Goal: Task Accomplishment & Management: Manage account settings

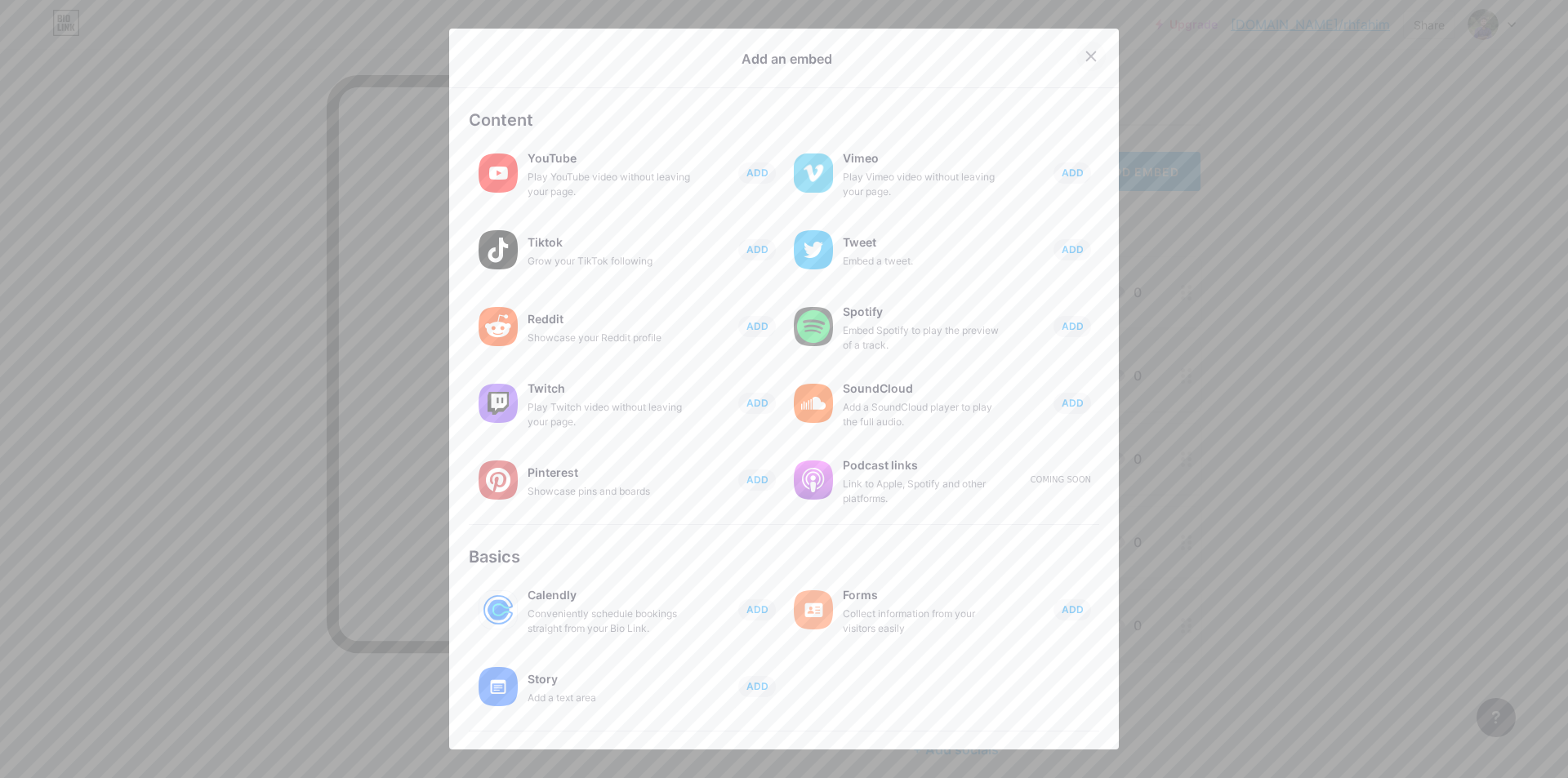
click at [1084, 47] on div at bounding box center [1091, 56] width 29 height 29
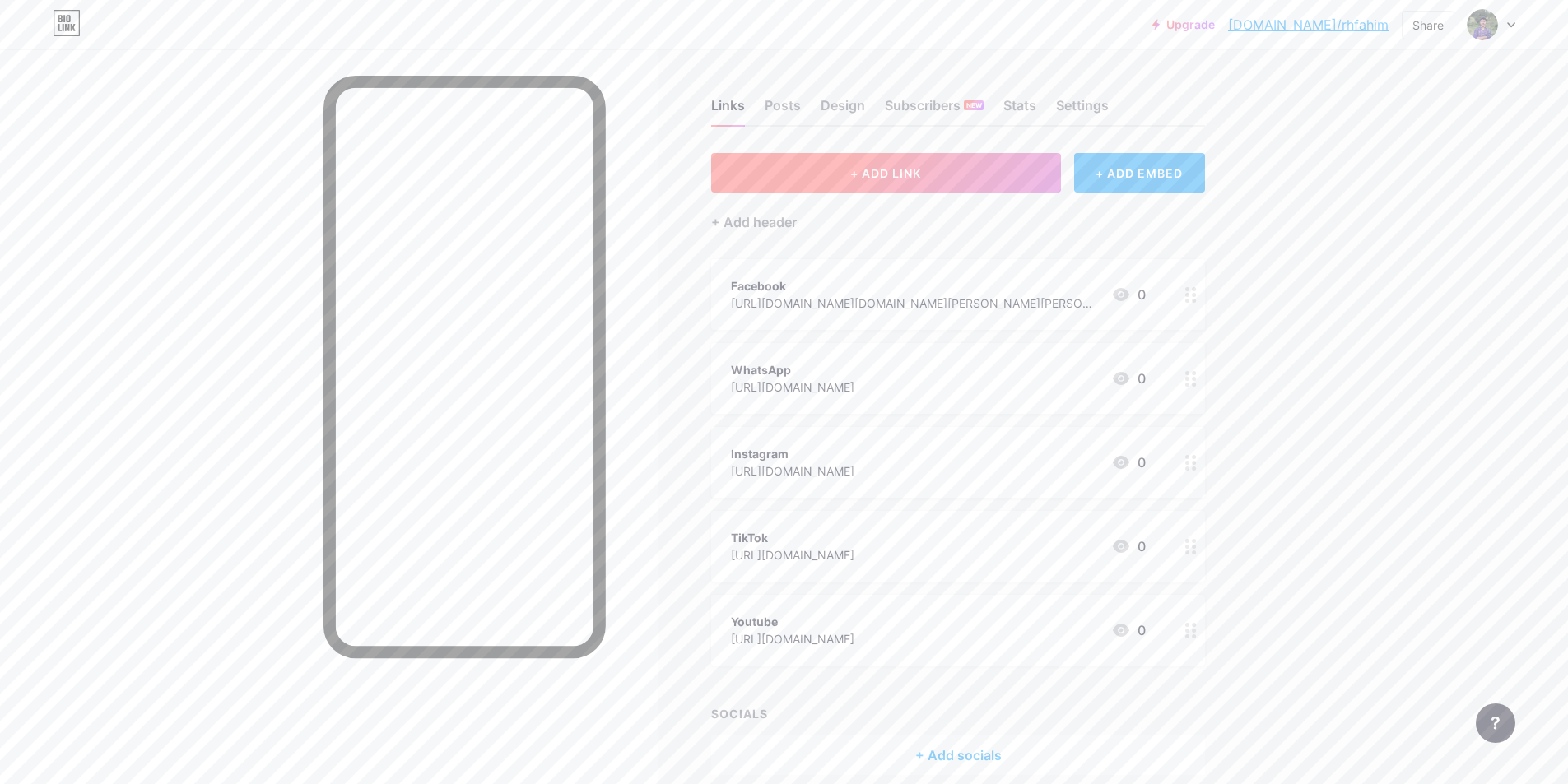
click at [936, 178] on button "+ ADD LINK" at bounding box center [886, 172] width 350 height 39
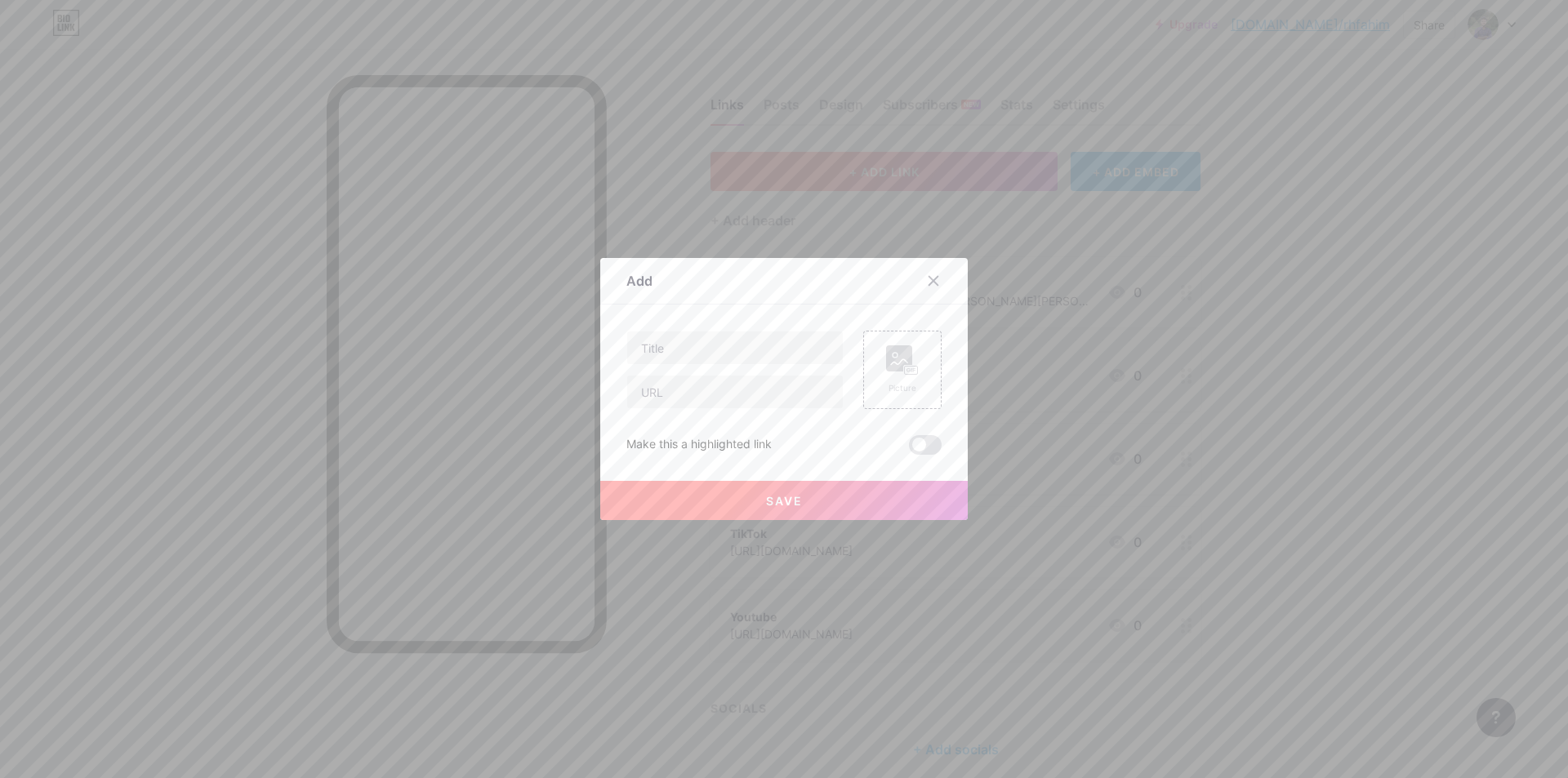
click at [928, 177] on div at bounding box center [784, 389] width 1568 height 778
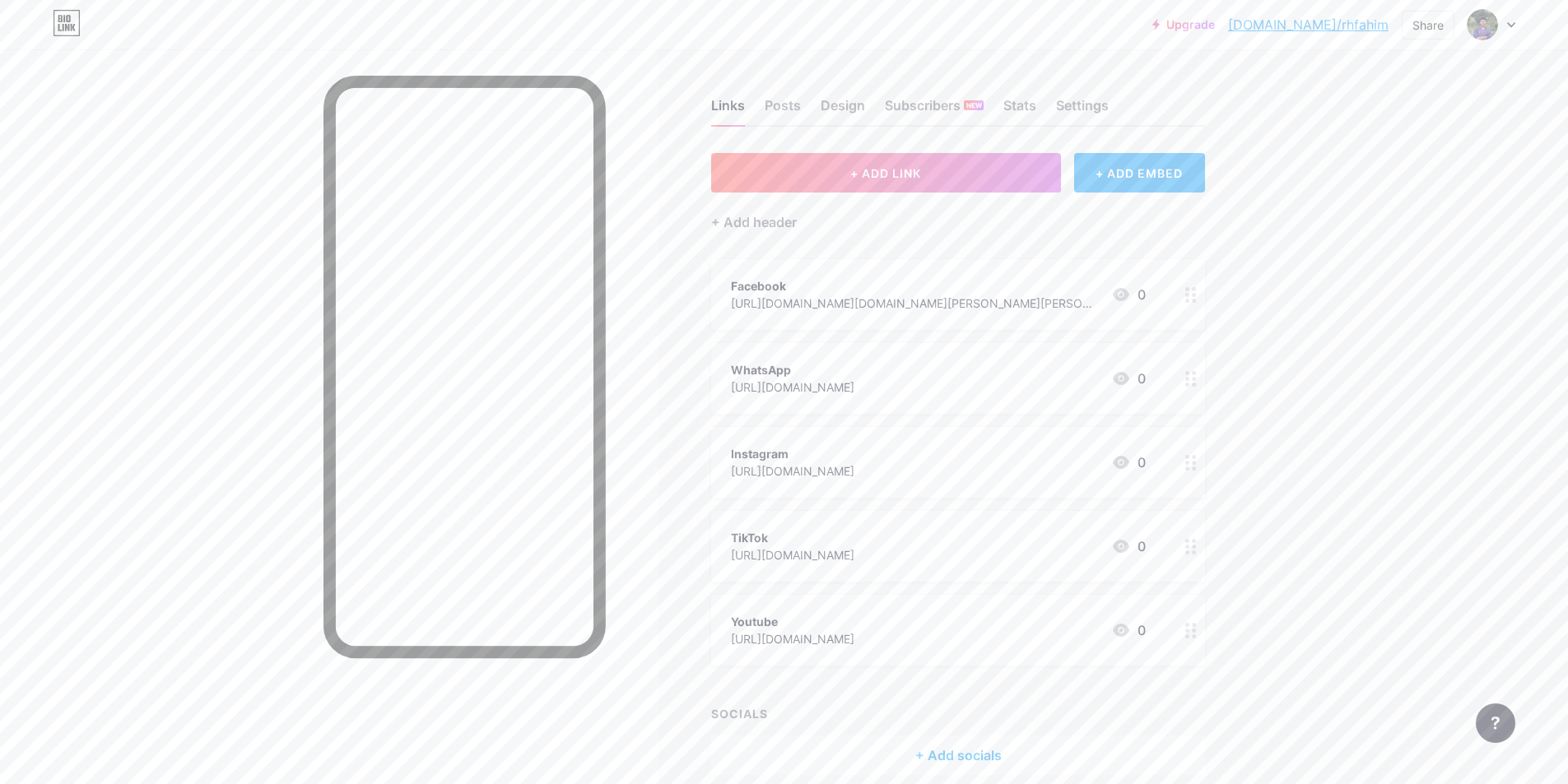
click at [1215, 25] on link "Upgrade" at bounding box center [1184, 24] width 63 height 13
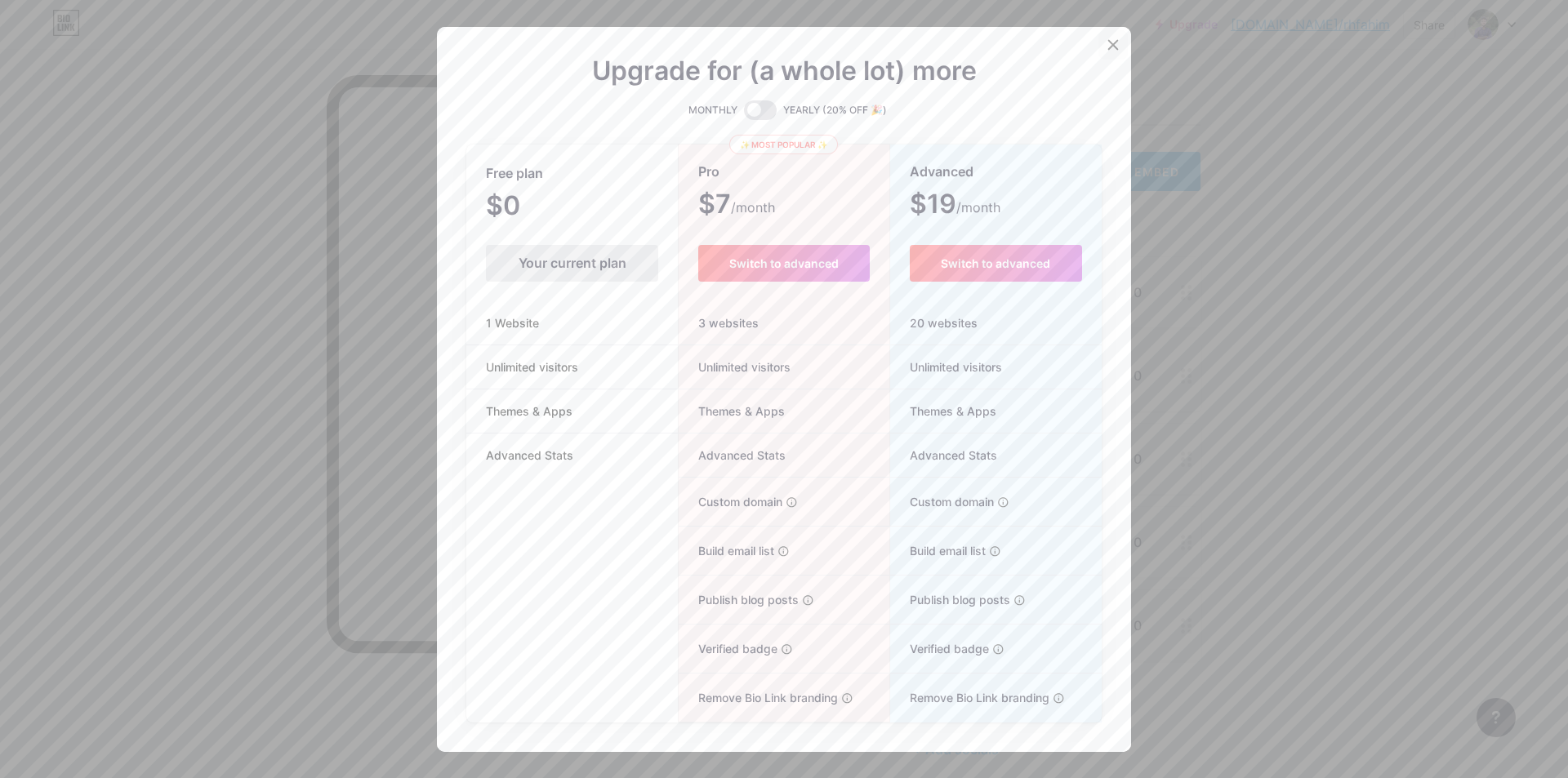
click at [1102, 54] on div at bounding box center [1113, 45] width 29 height 29
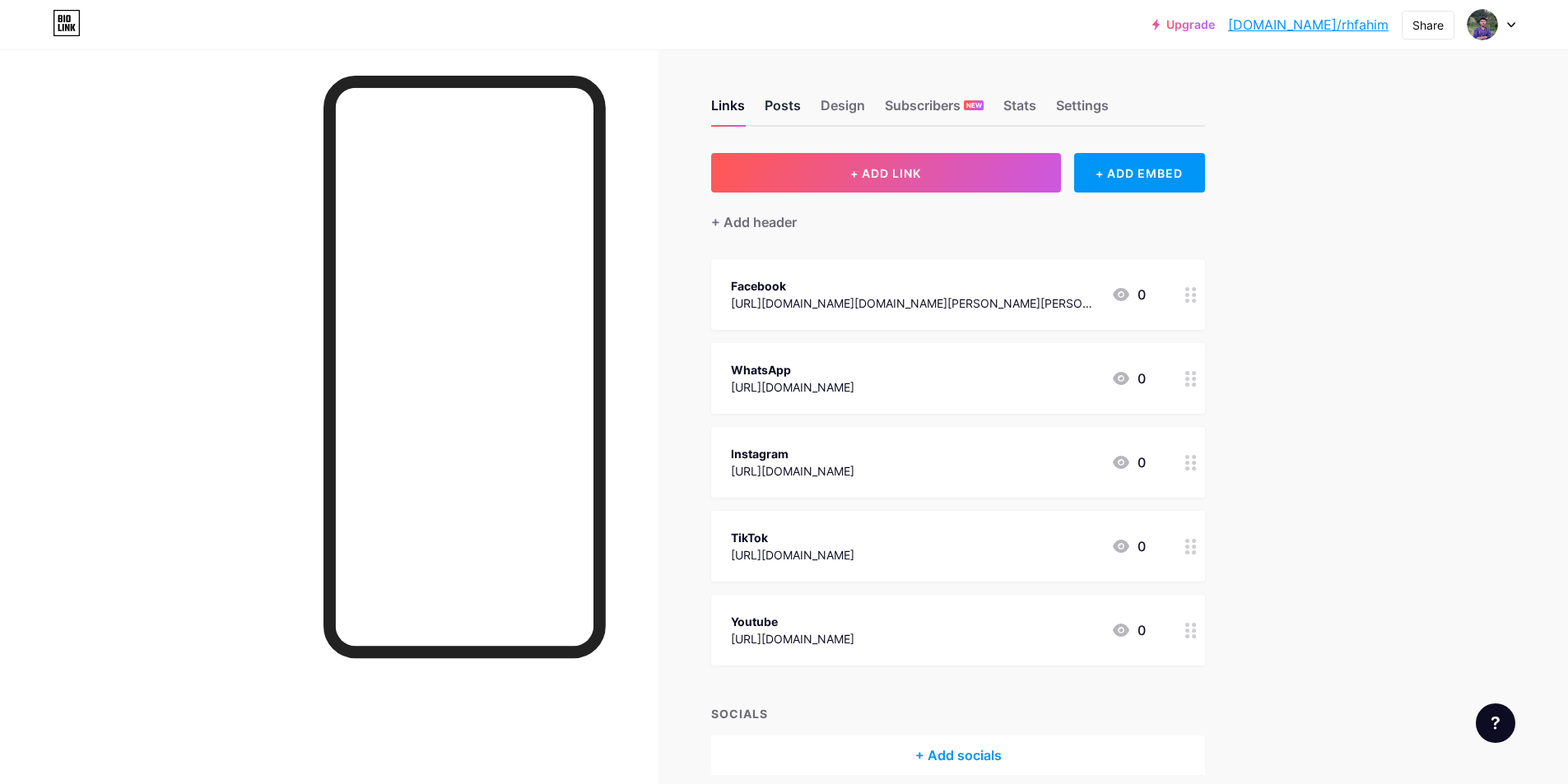
click at [792, 114] on div "Posts" at bounding box center [783, 110] width 36 height 30
click at [832, 104] on div "Design" at bounding box center [843, 110] width 44 height 30
click at [920, 103] on div "Subscribers NEW" at bounding box center [935, 110] width 99 height 30
click at [1034, 99] on div "Stats" at bounding box center [1020, 110] width 33 height 30
click at [1088, 103] on div "Settings" at bounding box center [1082, 110] width 53 height 30
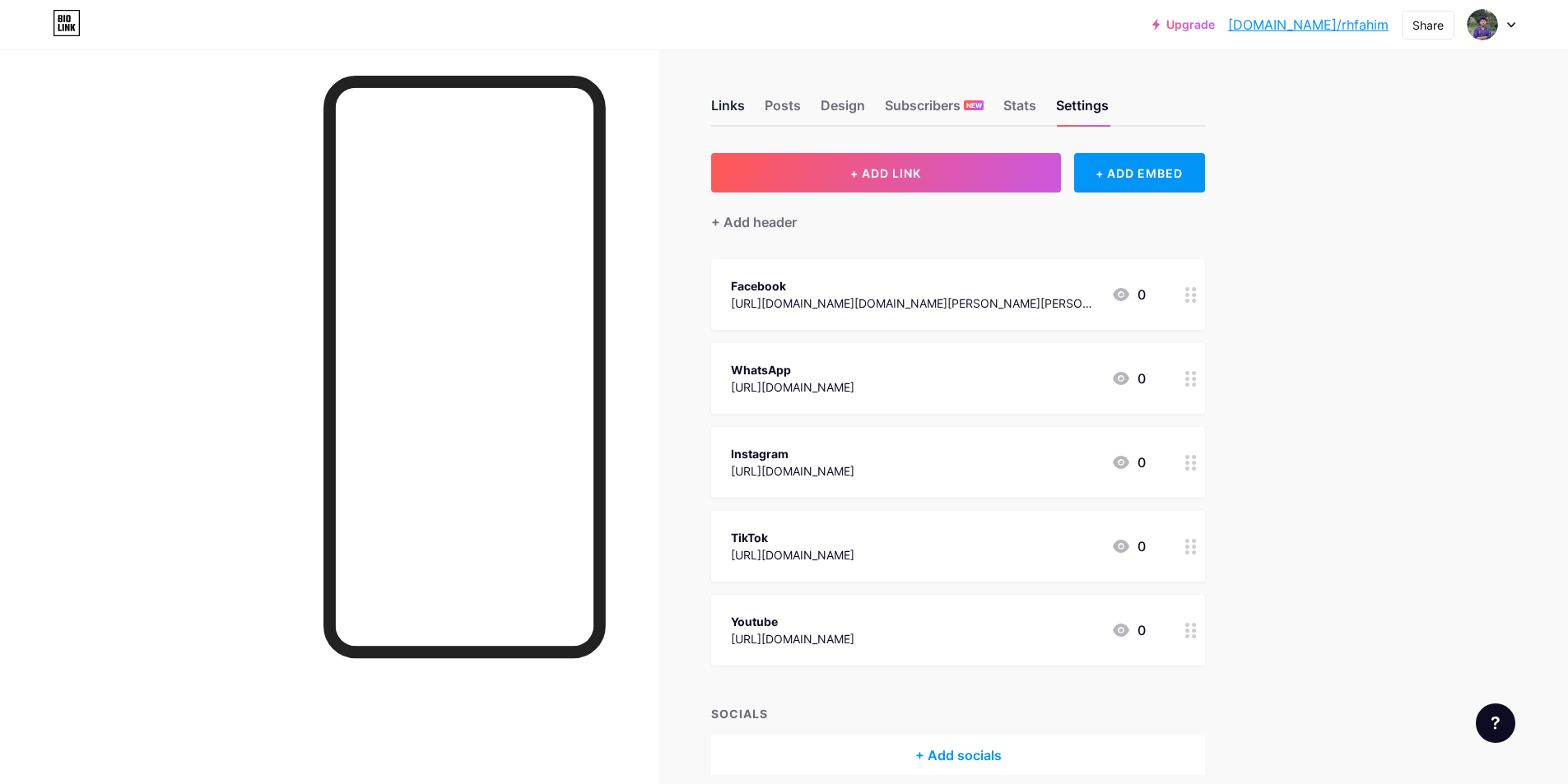
click at [739, 105] on div "Links" at bounding box center [728, 110] width 34 height 30
click at [822, 104] on div "Links Posts Design Subscribers NEW Stats Settings" at bounding box center [958, 98] width 494 height 57
click at [797, 106] on div "Posts" at bounding box center [783, 110] width 36 height 30
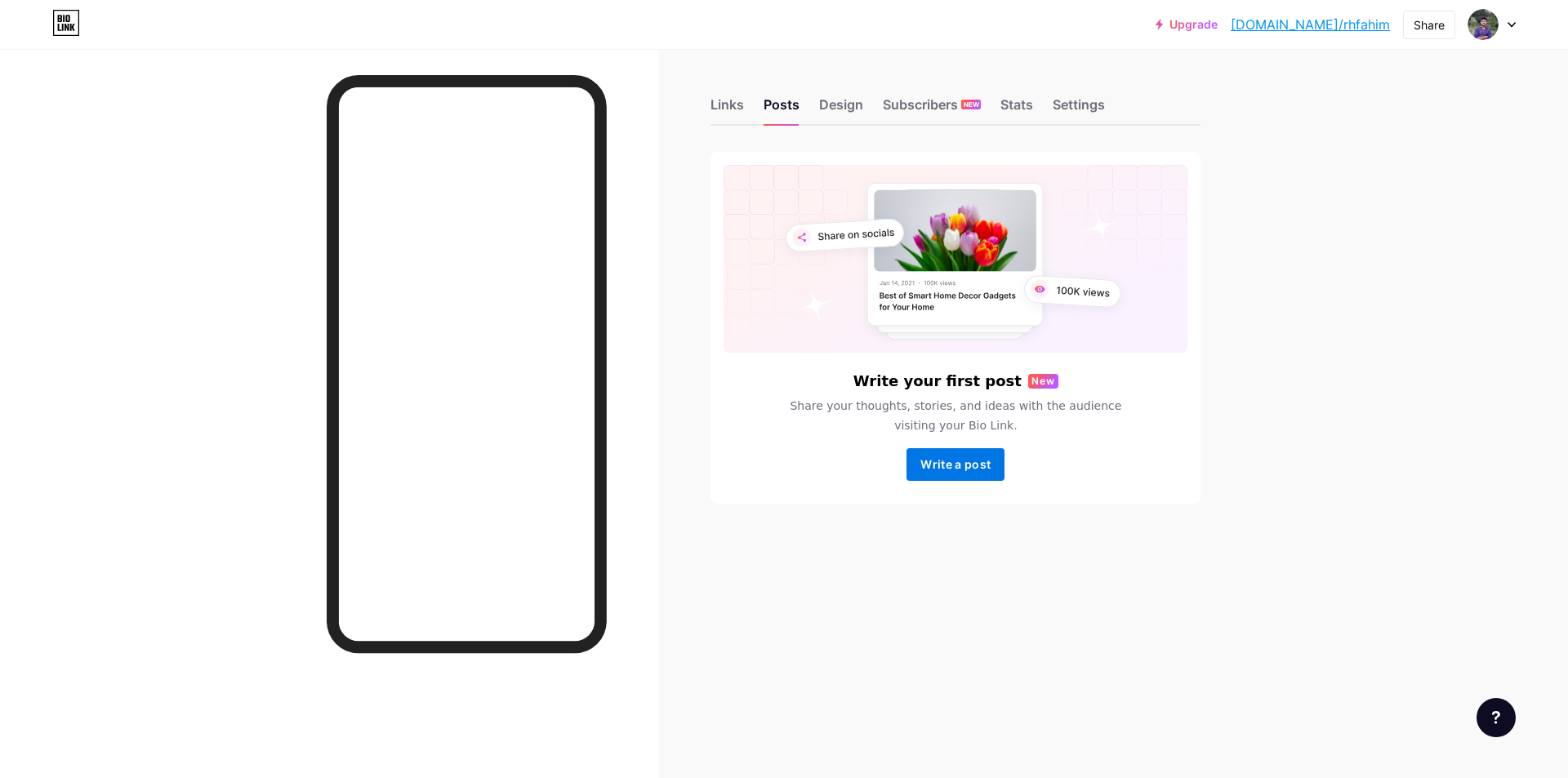
click at [954, 464] on span "Write a post" at bounding box center [955, 464] width 70 height 14
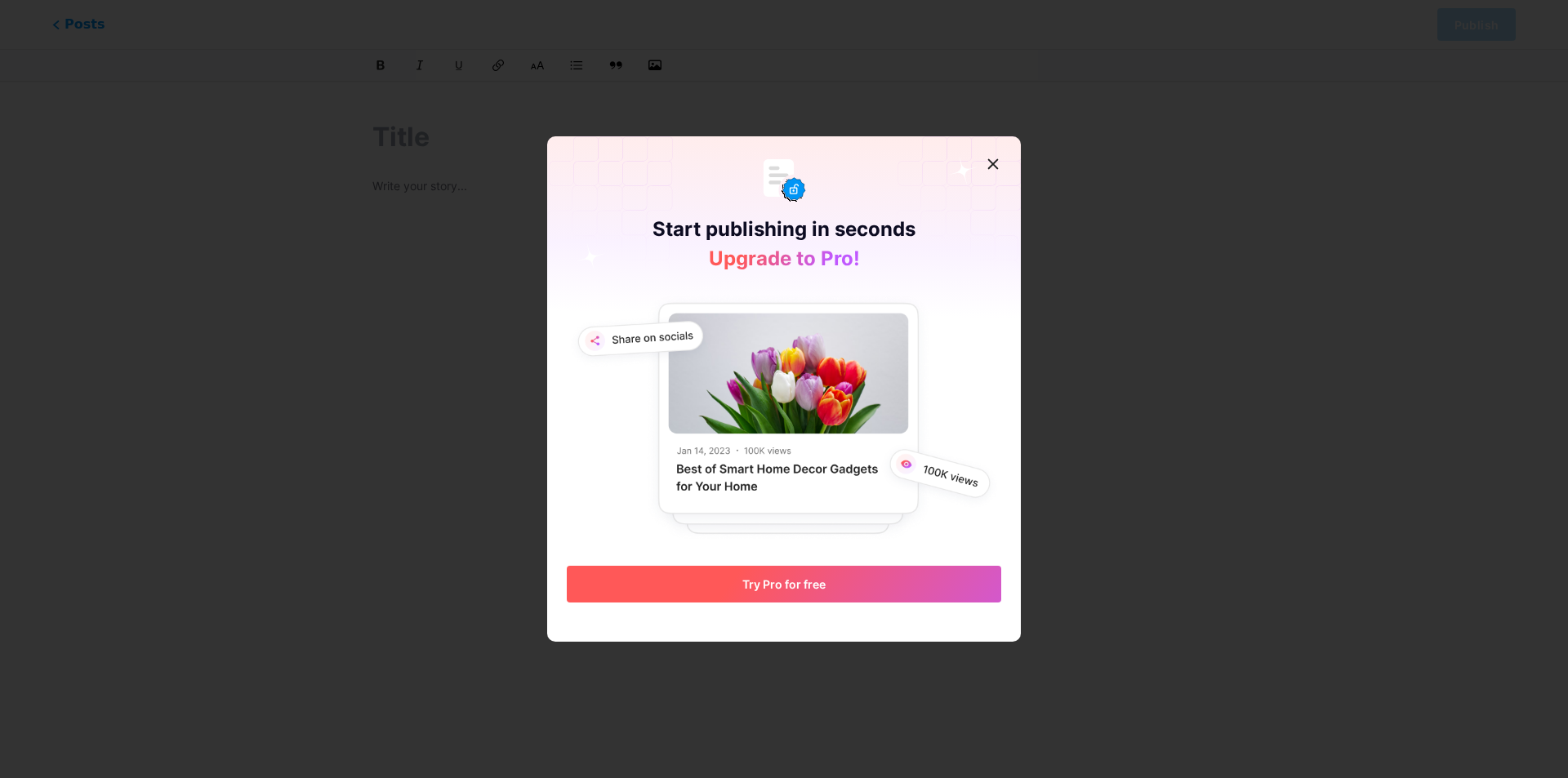
click at [828, 586] on button "Try Pro for free" at bounding box center [784, 584] width 434 height 37
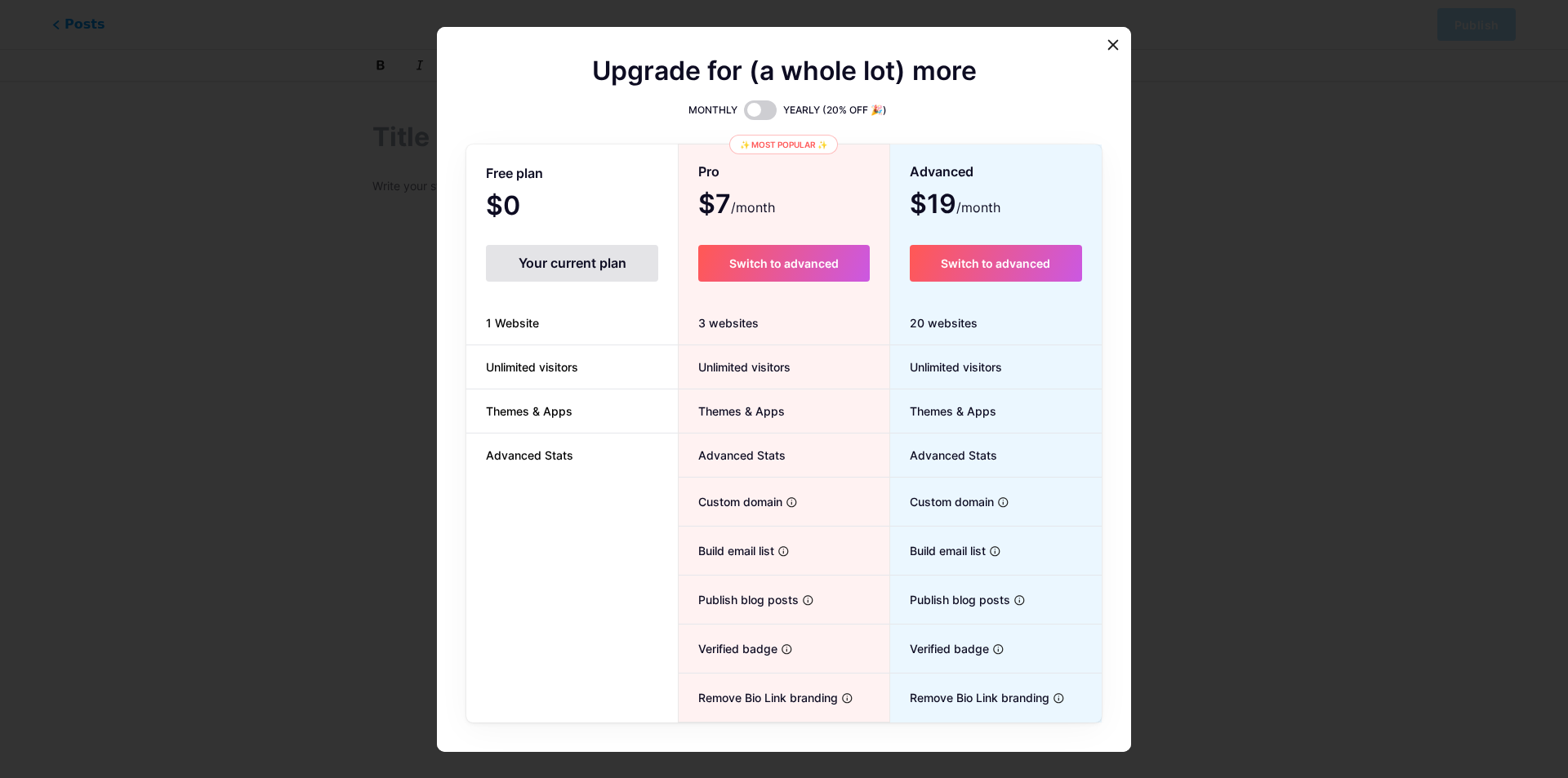
click at [615, 257] on div "Your current plan" at bounding box center [572, 263] width 172 height 37
click at [599, 272] on div "Your current plan" at bounding box center [572, 263] width 172 height 37
click at [1112, 39] on icon at bounding box center [1113, 45] width 13 height 13
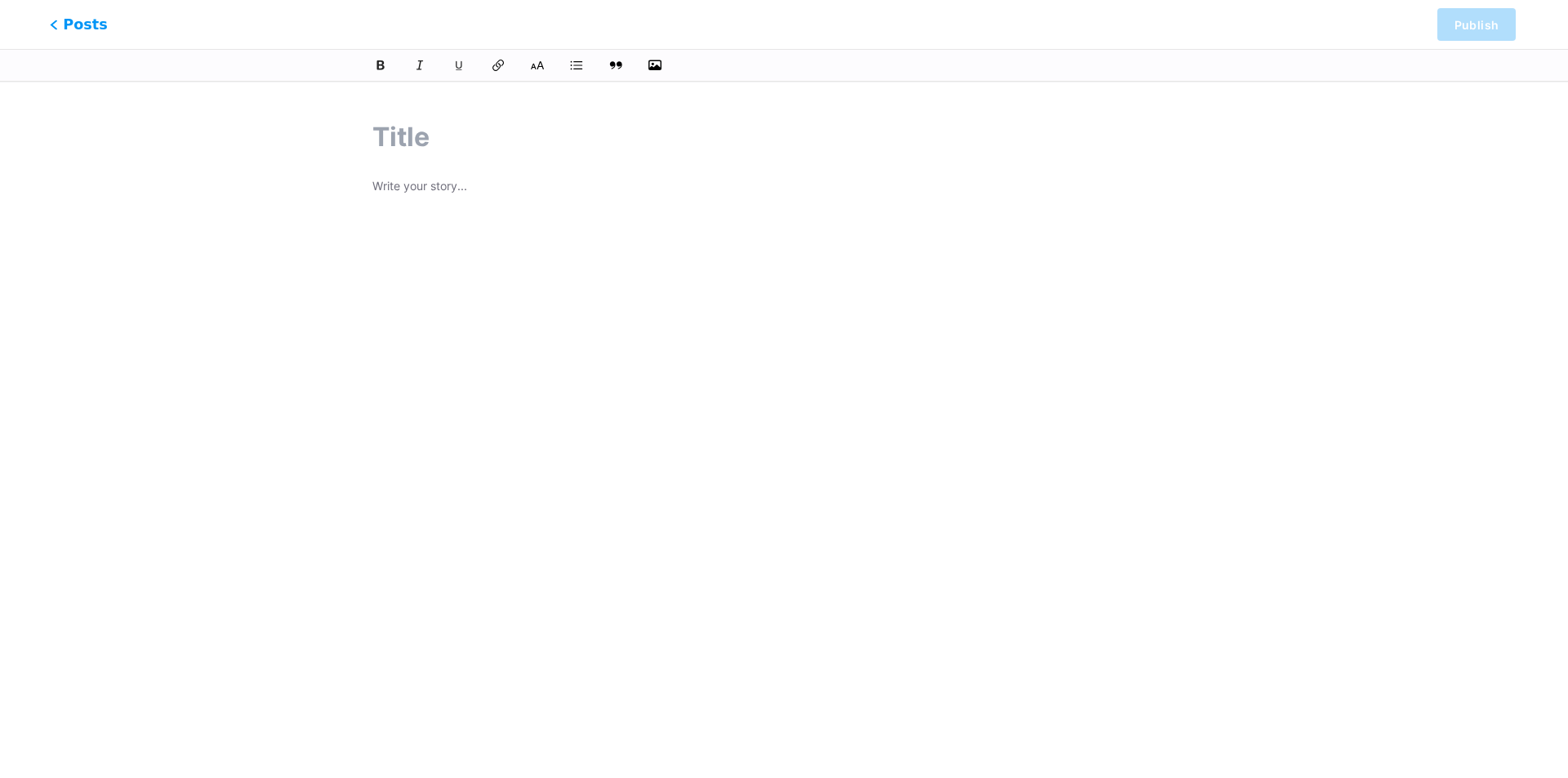
click at [54, 23] on icon at bounding box center [53, 24] width 8 height 9
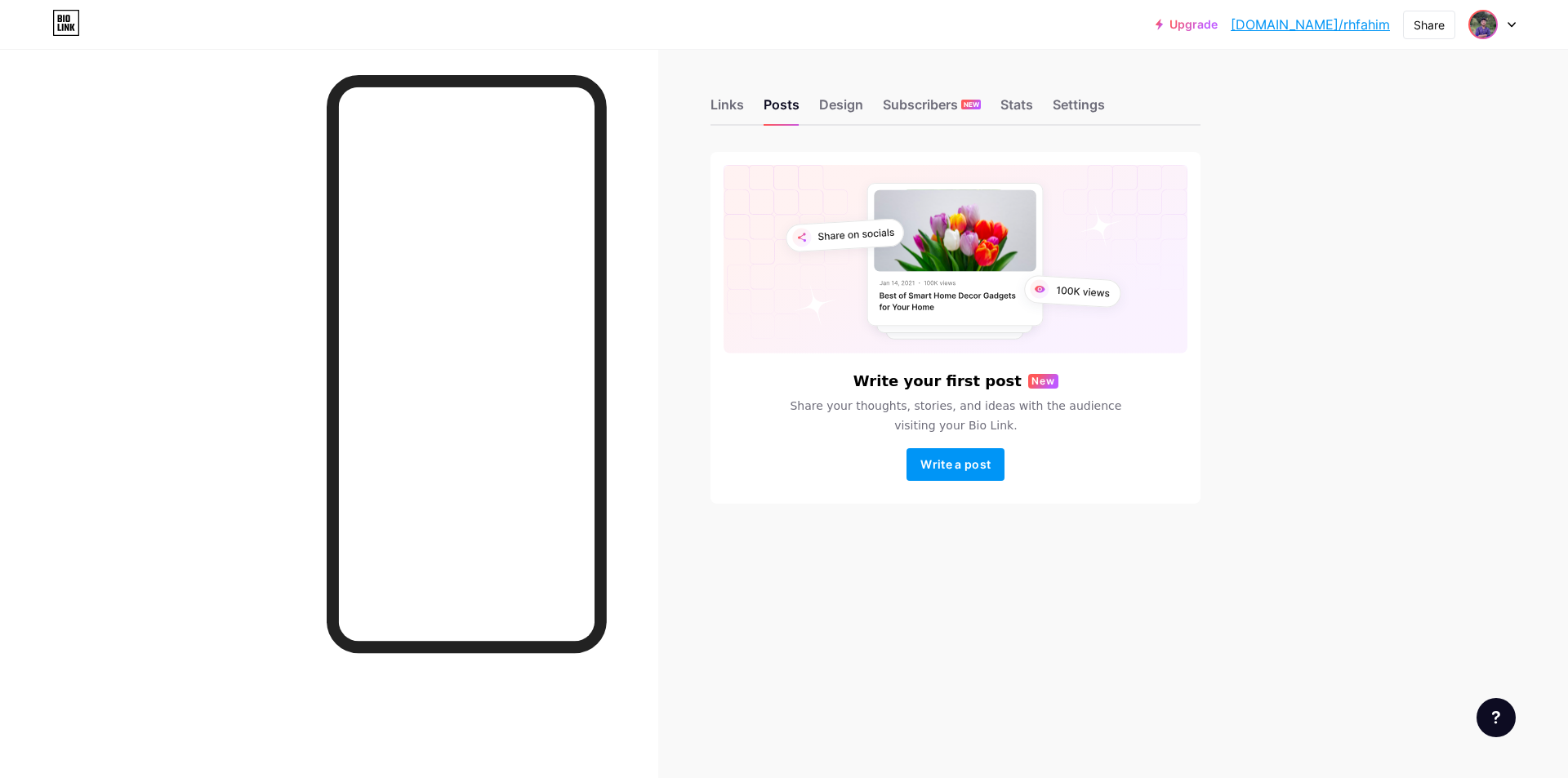
click at [1477, 33] on img at bounding box center [1484, 24] width 26 height 26
click at [1389, 145] on div "+ Add a new page" at bounding box center [1415, 140] width 183 height 16
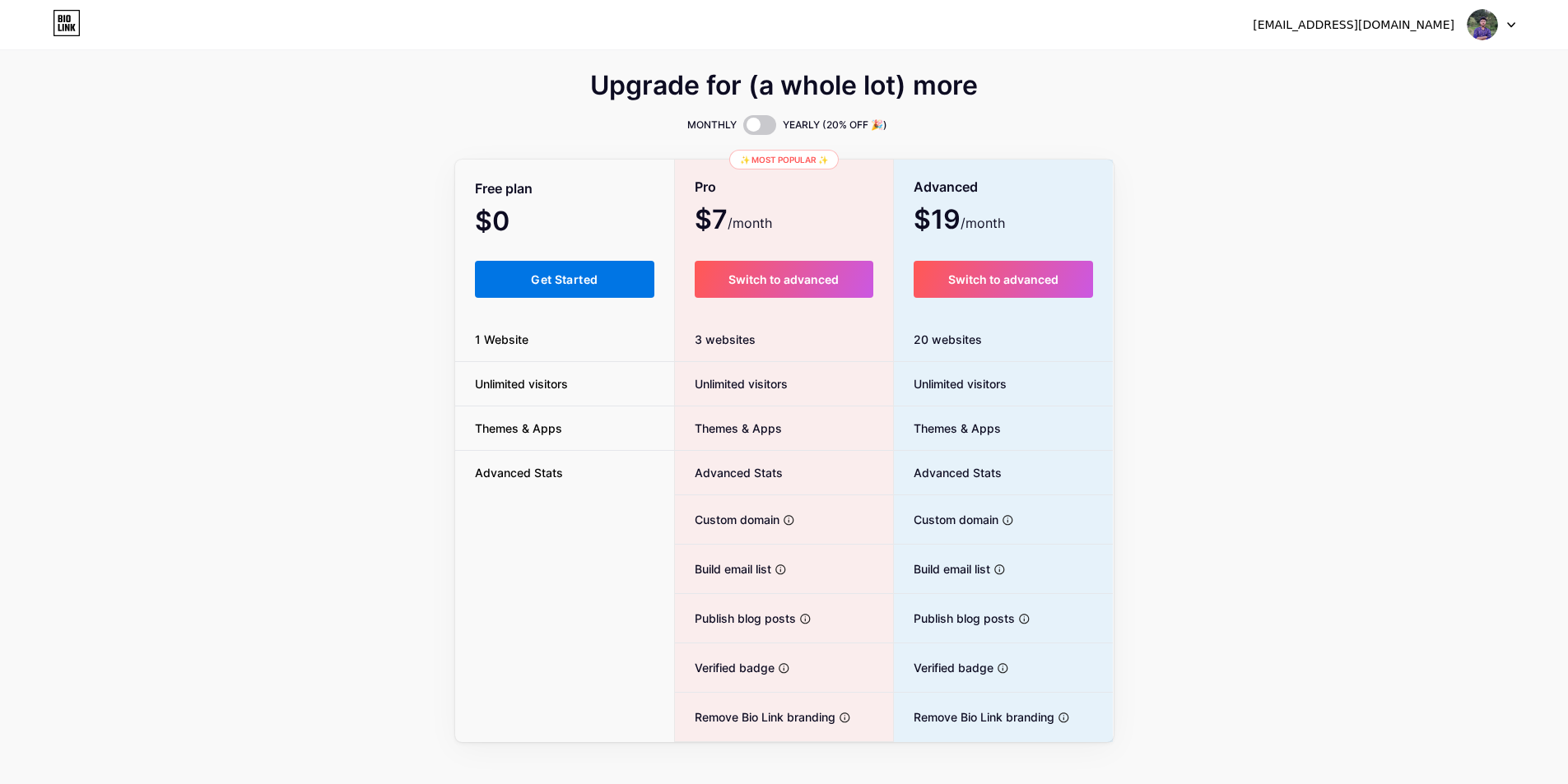
click at [569, 286] on span "Get Started" at bounding box center [564, 280] width 67 height 14
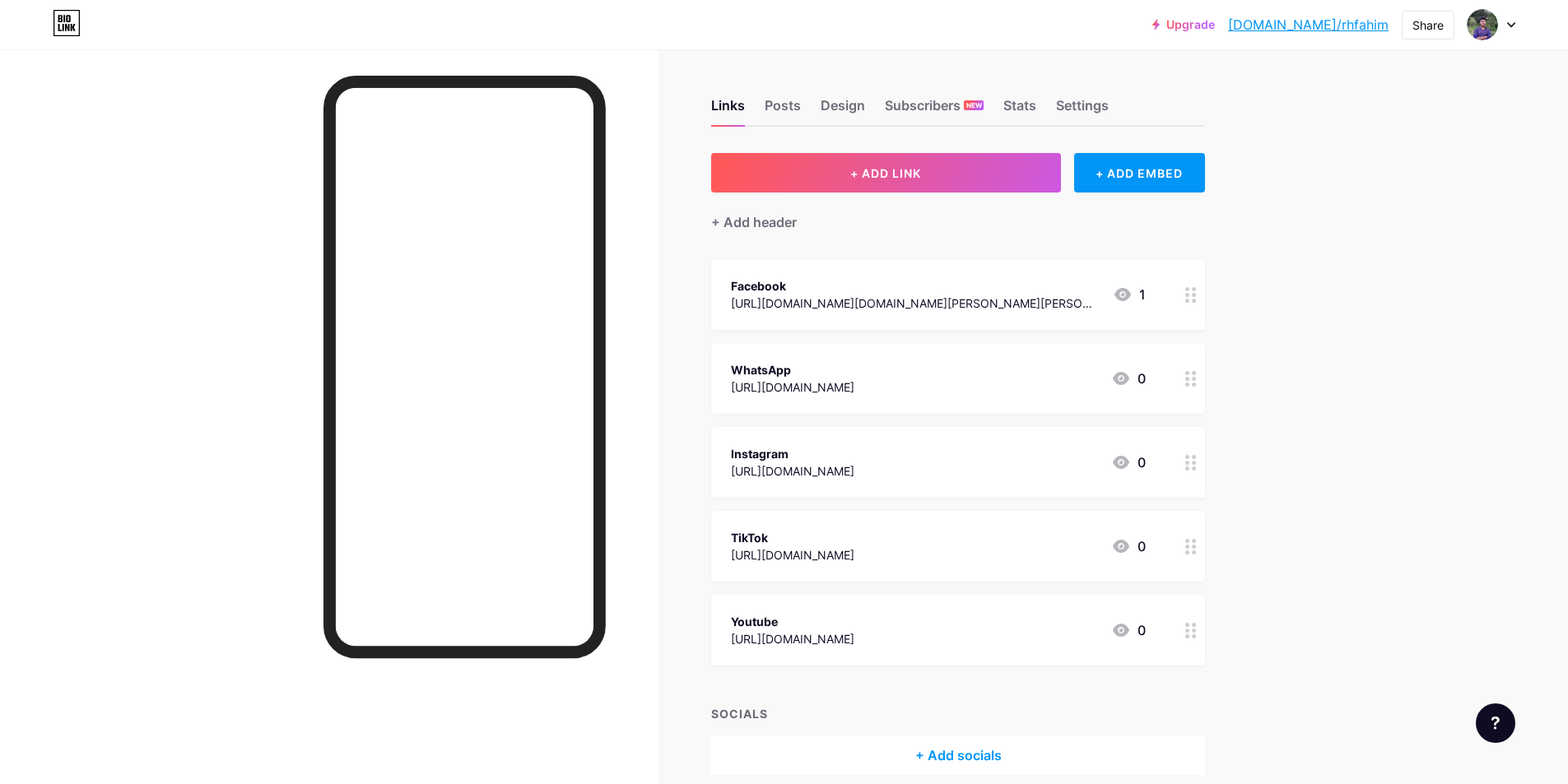
click at [1018, 298] on div "Facebook https://web.facebook.com/rafi.hussein.fahim 1" at bounding box center [938, 294] width 415 height 38
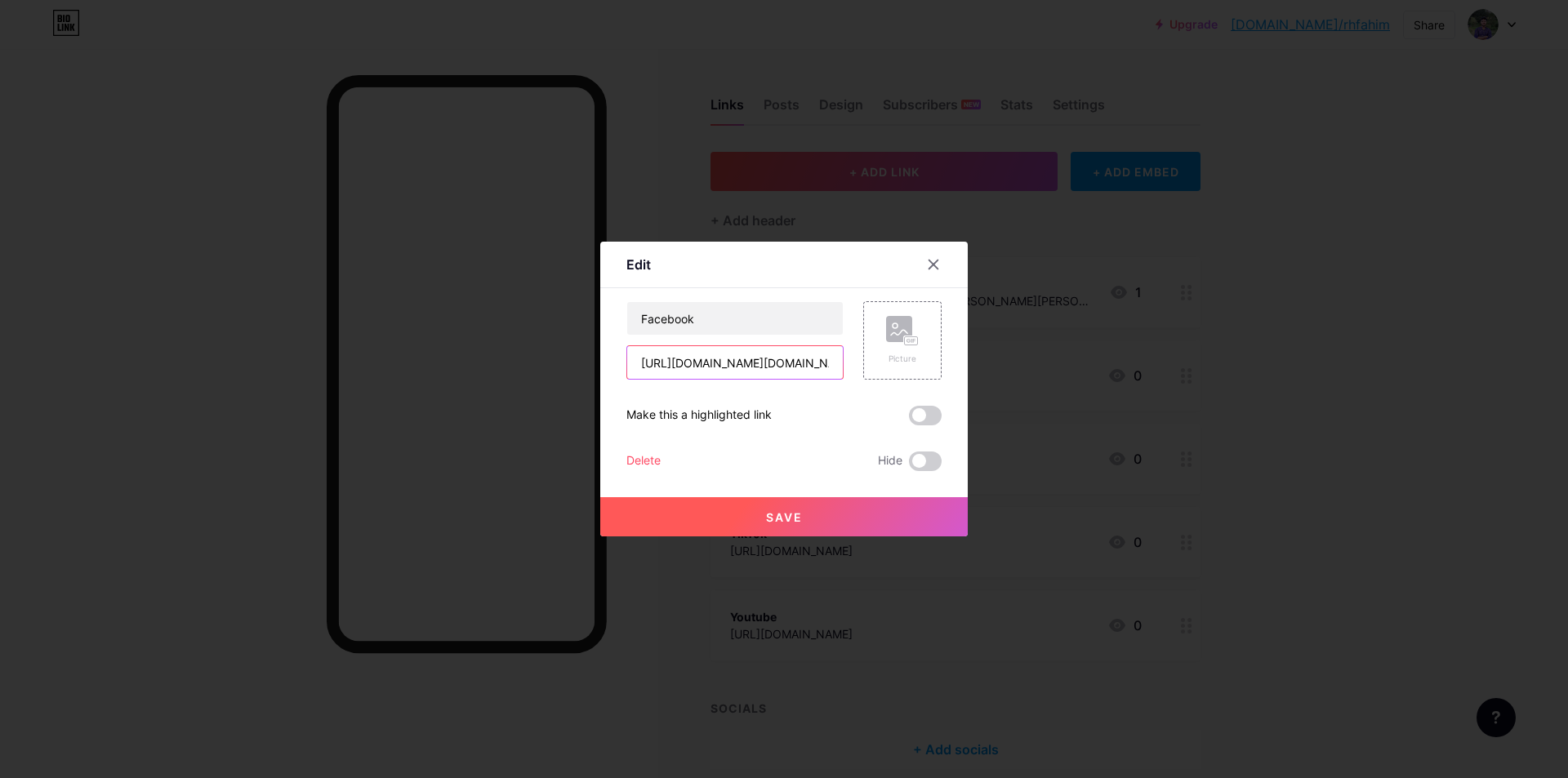
drag, startPoint x: 821, startPoint y: 361, endPoint x: 553, endPoint y: 362, distance: 268.0
click at [553, 362] on div "Edit Content YouTube Play YouTube video without leaving your page. ADD Vimeo Pl…" at bounding box center [784, 389] width 1568 height 778
type input "sein.fahim"
drag, startPoint x: 731, startPoint y: 371, endPoint x: 571, endPoint y: 373, distance: 160.0
click at [571, 373] on div "Edit Content YouTube Play YouTube video without leaving your page. ADD Vimeo Pl…" at bounding box center [784, 389] width 1568 height 778
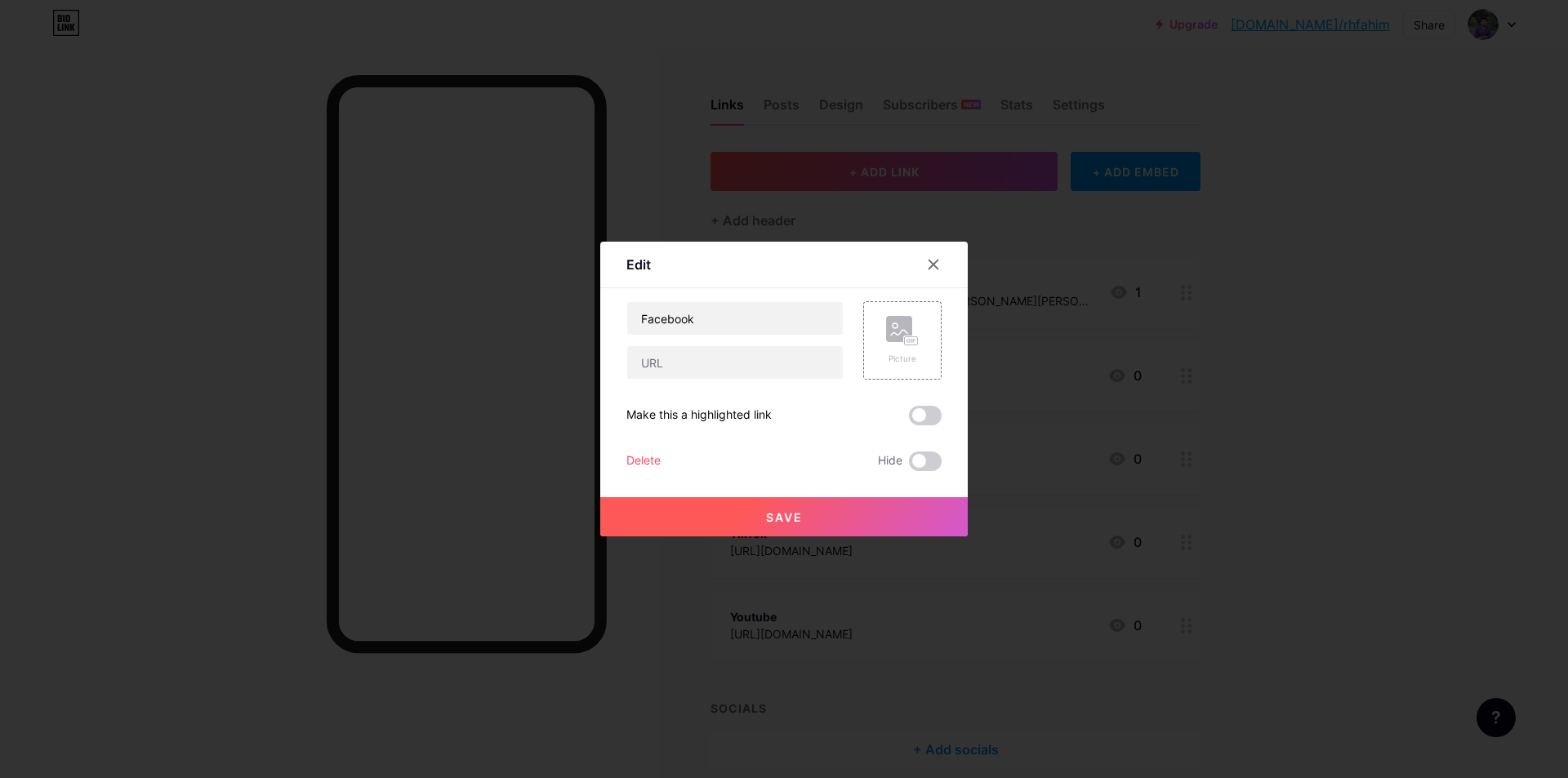
click at [848, 516] on button "Save" at bounding box center [784, 516] width 367 height 39
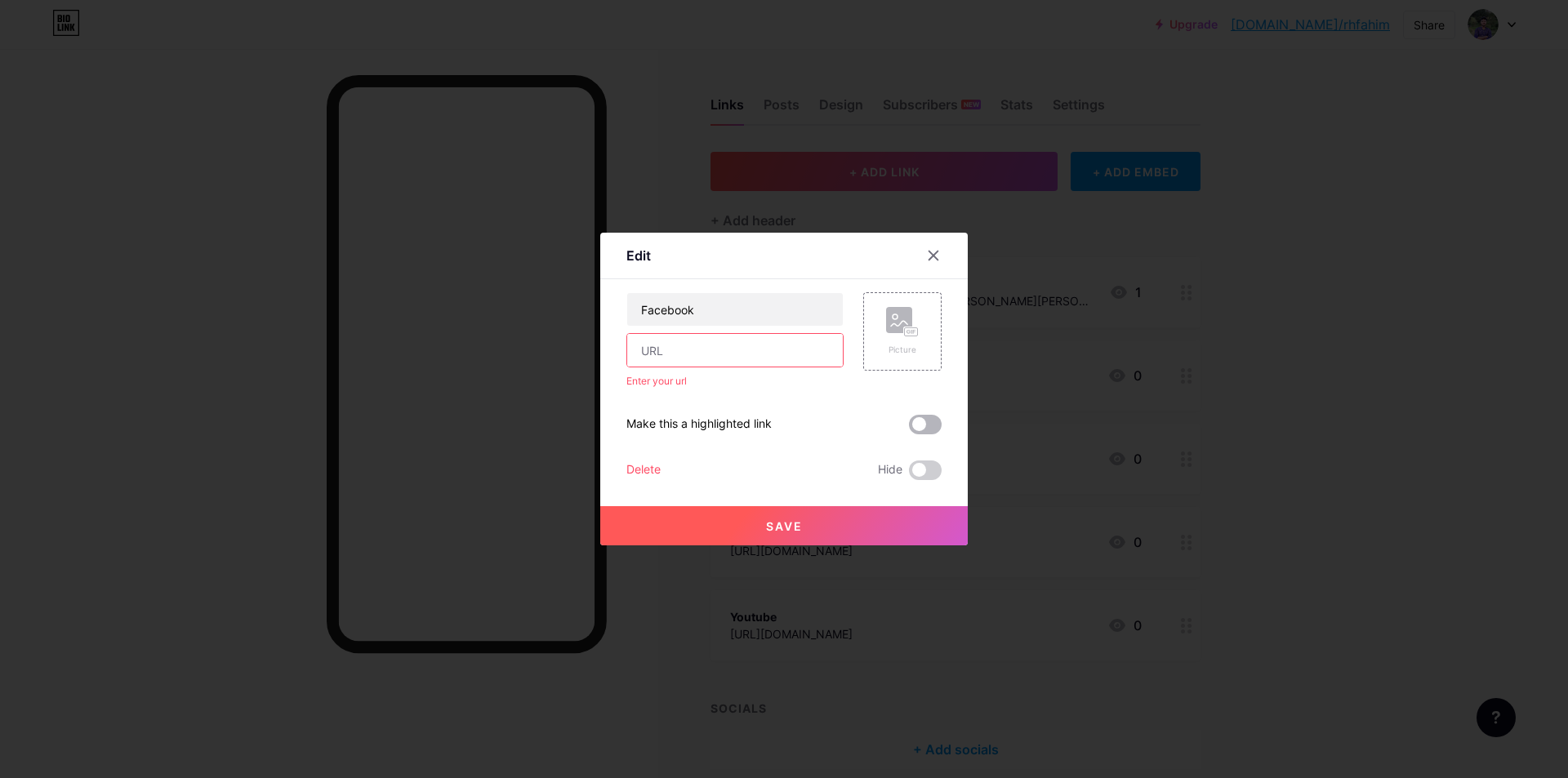
click at [919, 428] on span at bounding box center [926, 424] width 33 height 20
click at [909, 428] on input "checkbox" at bounding box center [909, 428] width 0 height 0
click at [919, 428] on span at bounding box center [926, 424] width 33 height 20
click at [909, 428] on input "checkbox" at bounding box center [909, 428] width 0 height 0
click at [916, 468] on span at bounding box center [926, 470] width 33 height 20
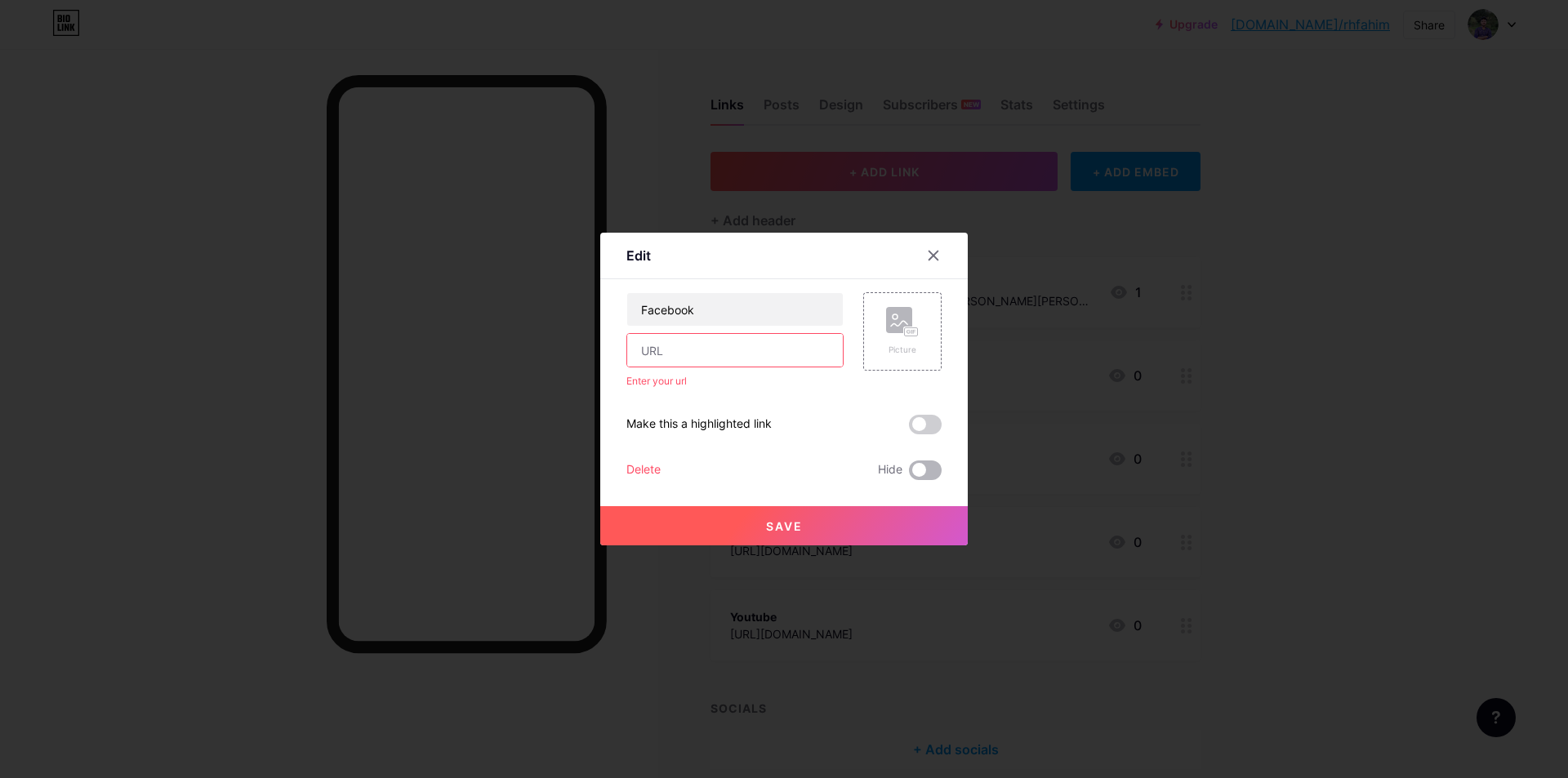
click at [909, 475] on input "checkbox" at bounding box center [909, 475] width 0 height 0
click at [930, 244] on div at bounding box center [934, 256] width 29 height 29
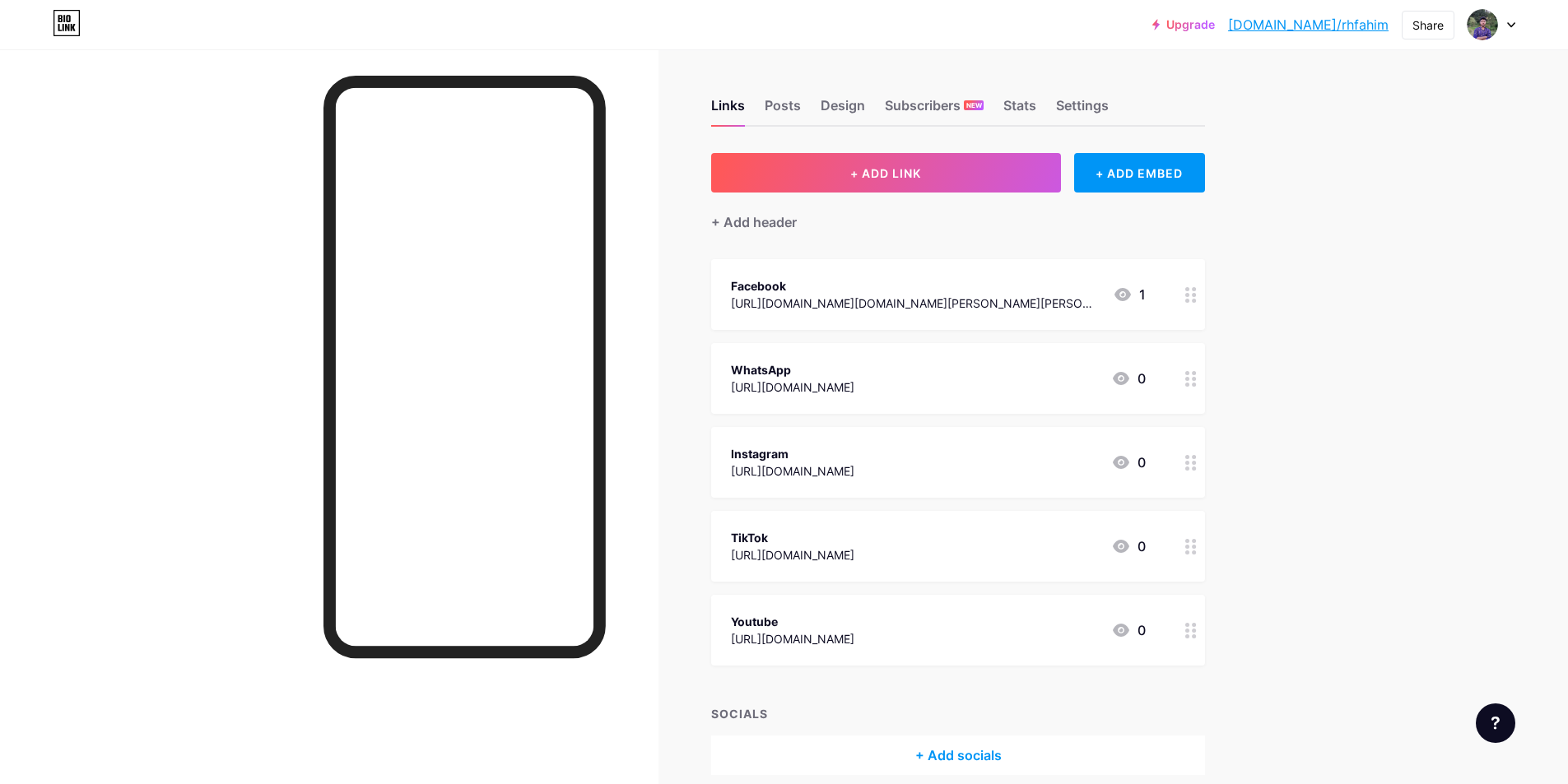
click at [929, 303] on div "[URL][DOMAIN_NAME][DOMAIN_NAME][PERSON_NAME][PERSON_NAME]" at bounding box center [915, 303] width 369 height 17
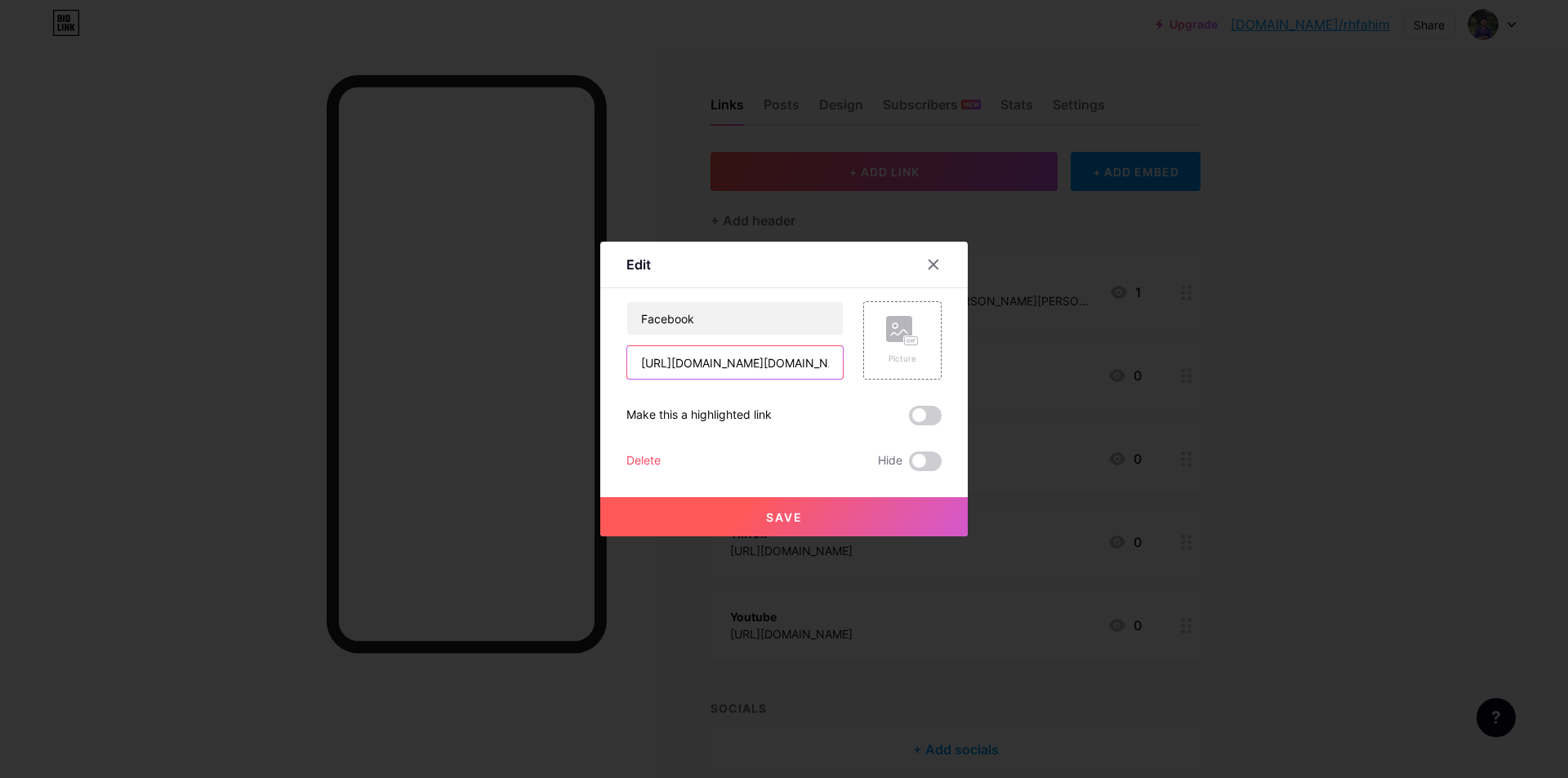
drag, startPoint x: 820, startPoint y: 370, endPoint x: 594, endPoint y: 375, distance: 226.1
click at [600, 375] on div "Edit Content YouTube Play YouTube video without leaving your page. ADD Vimeo Pl…" at bounding box center [784, 389] width 367 height 295
type input "sein.fahim"
drag, startPoint x: 709, startPoint y: 374, endPoint x: 553, endPoint y: 383, distance: 156.3
click at [553, 383] on div "Edit Content YouTube Play YouTube video without leaving your page. ADD Vimeo Pl…" at bounding box center [784, 389] width 1568 height 778
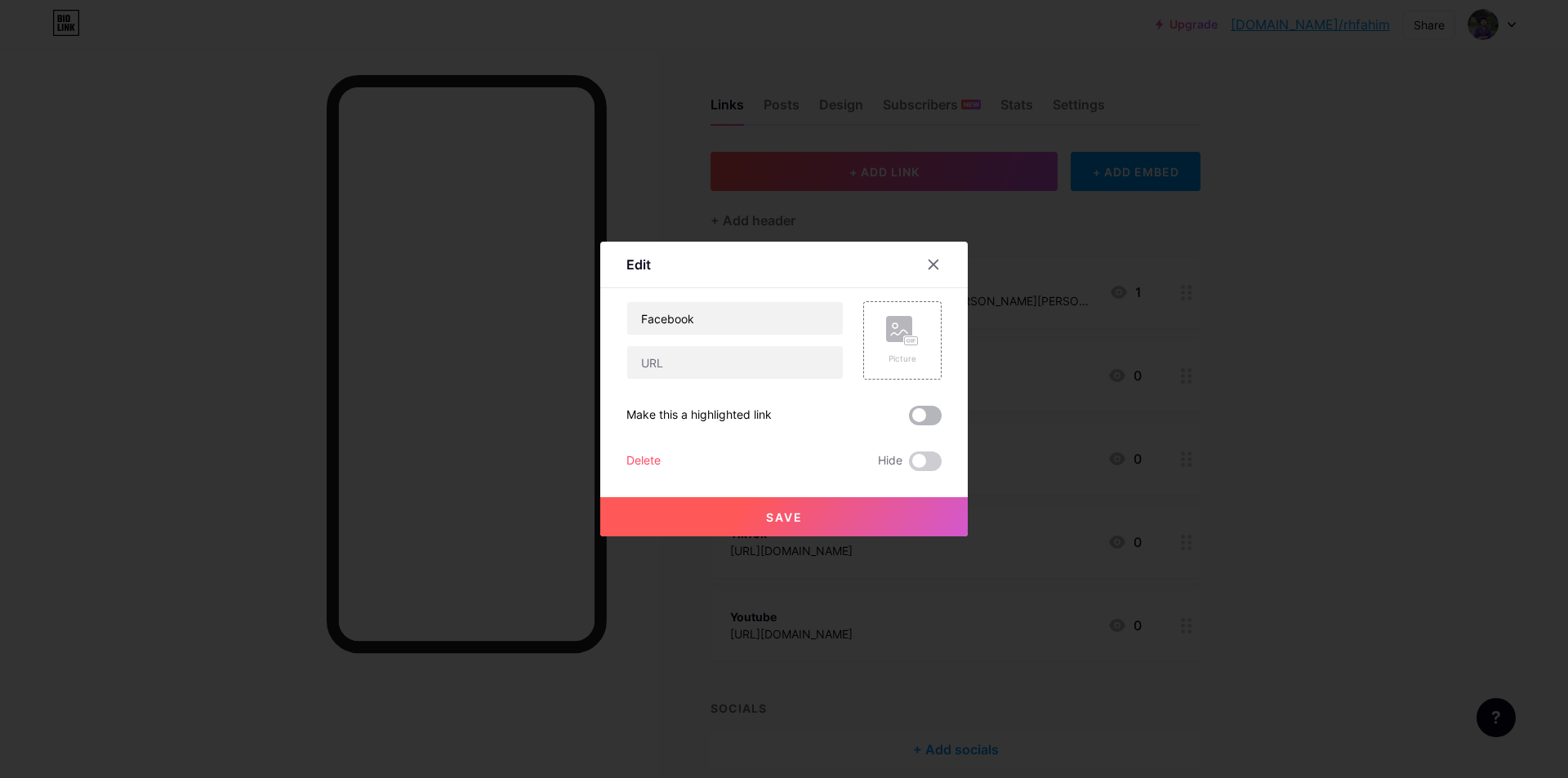
click at [912, 425] on span at bounding box center [926, 415] width 33 height 20
click at [909, 420] on input "checkbox" at bounding box center [909, 420] width 0 height 0
click at [846, 507] on button "Save" at bounding box center [784, 516] width 367 height 39
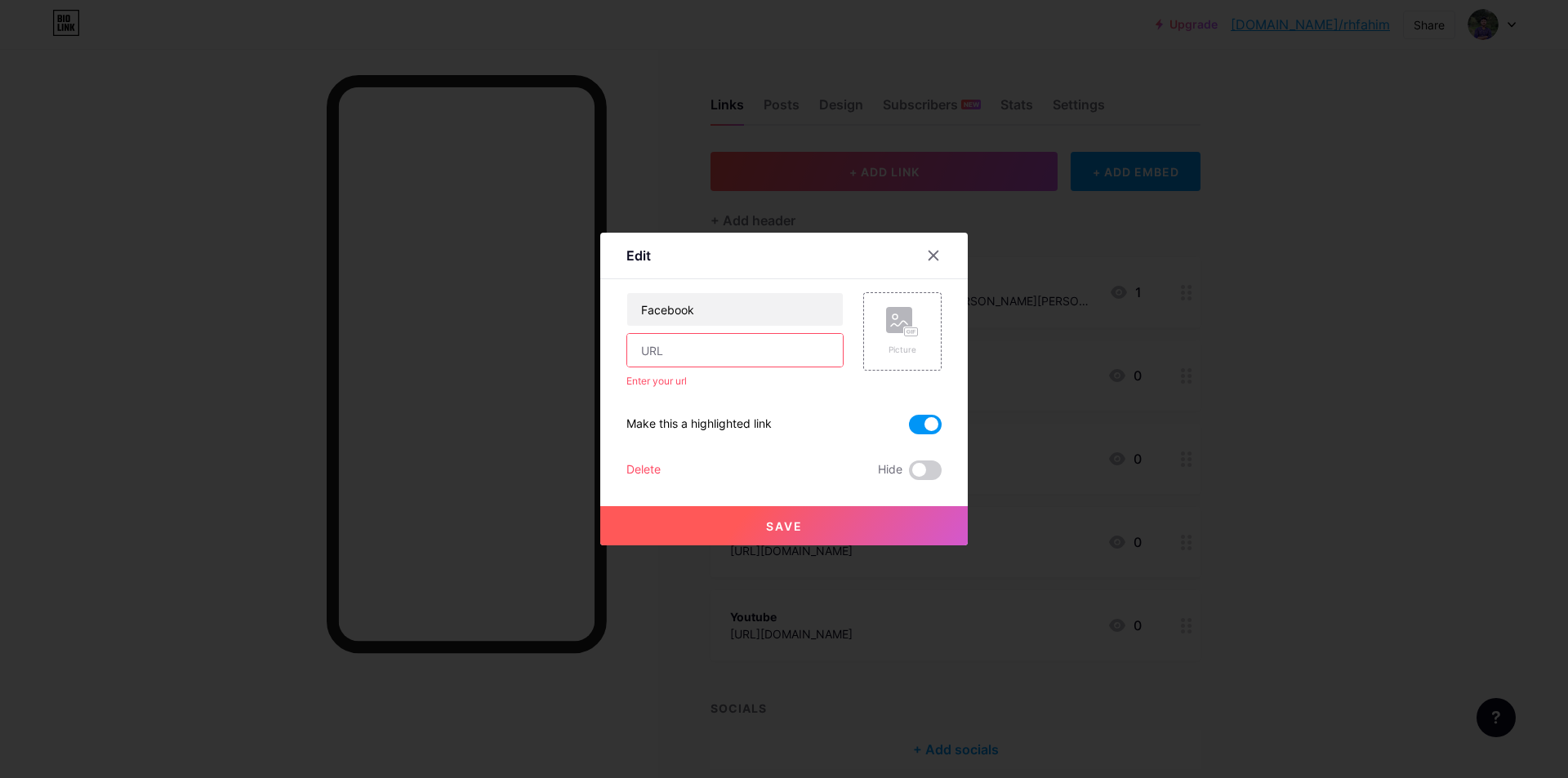
drag, startPoint x: 834, startPoint y: 525, endPoint x: 816, endPoint y: 528, distance: 18.2
click at [834, 525] on button "Save" at bounding box center [784, 525] width 367 height 39
click at [772, 525] on span "Save" at bounding box center [784, 526] width 37 height 14
click at [929, 429] on span at bounding box center [926, 424] width 33 height 20
click at [909, 428] on input "checkbox" at bounding box center [909, 428] width 0 height 0
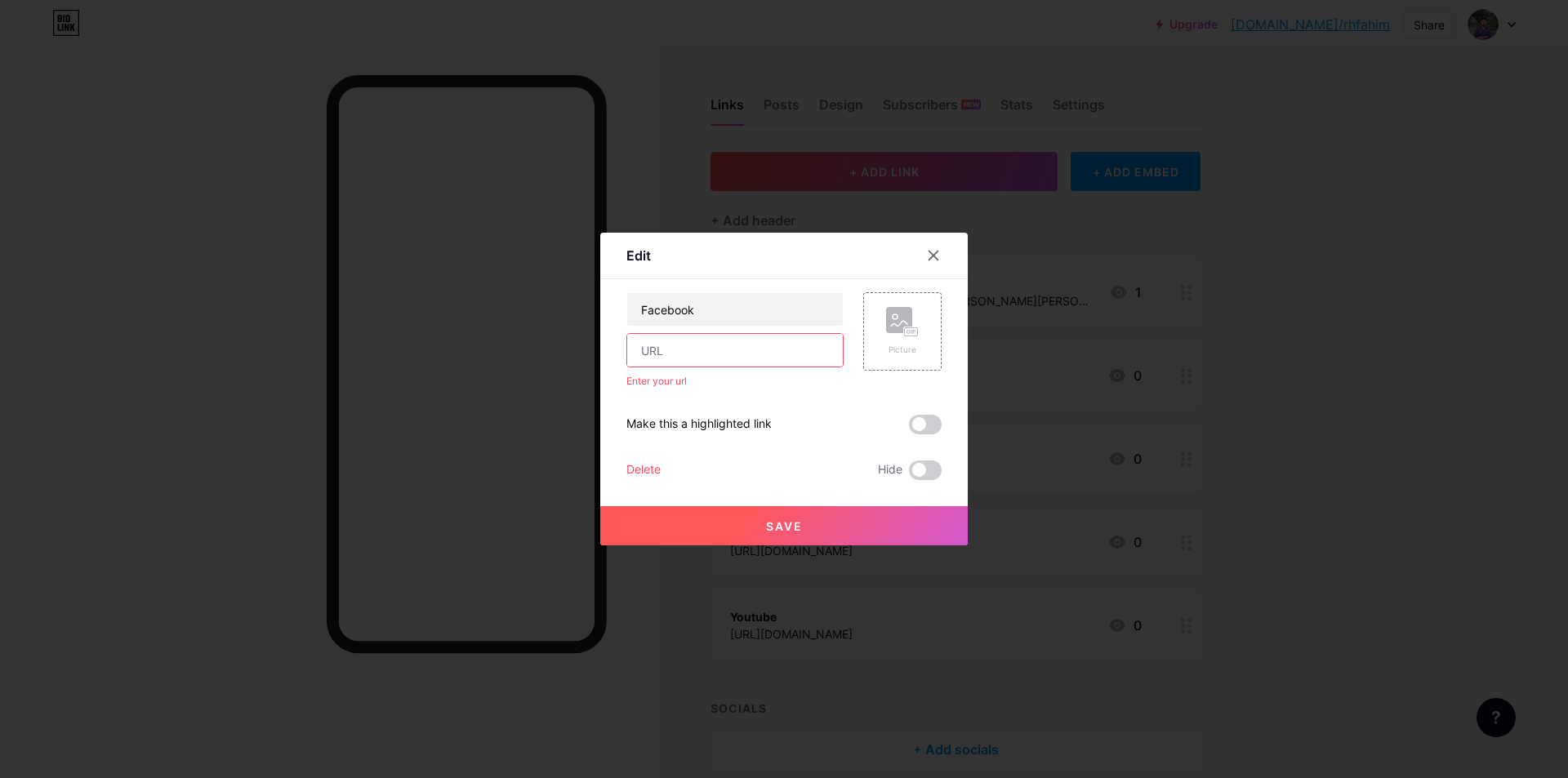
click at [837, 512] on button "Save" at bounding box center [784, 525] width 367 height 39
click at [927, 260] on icon at bounding box center [933, 255] width 13 height 13
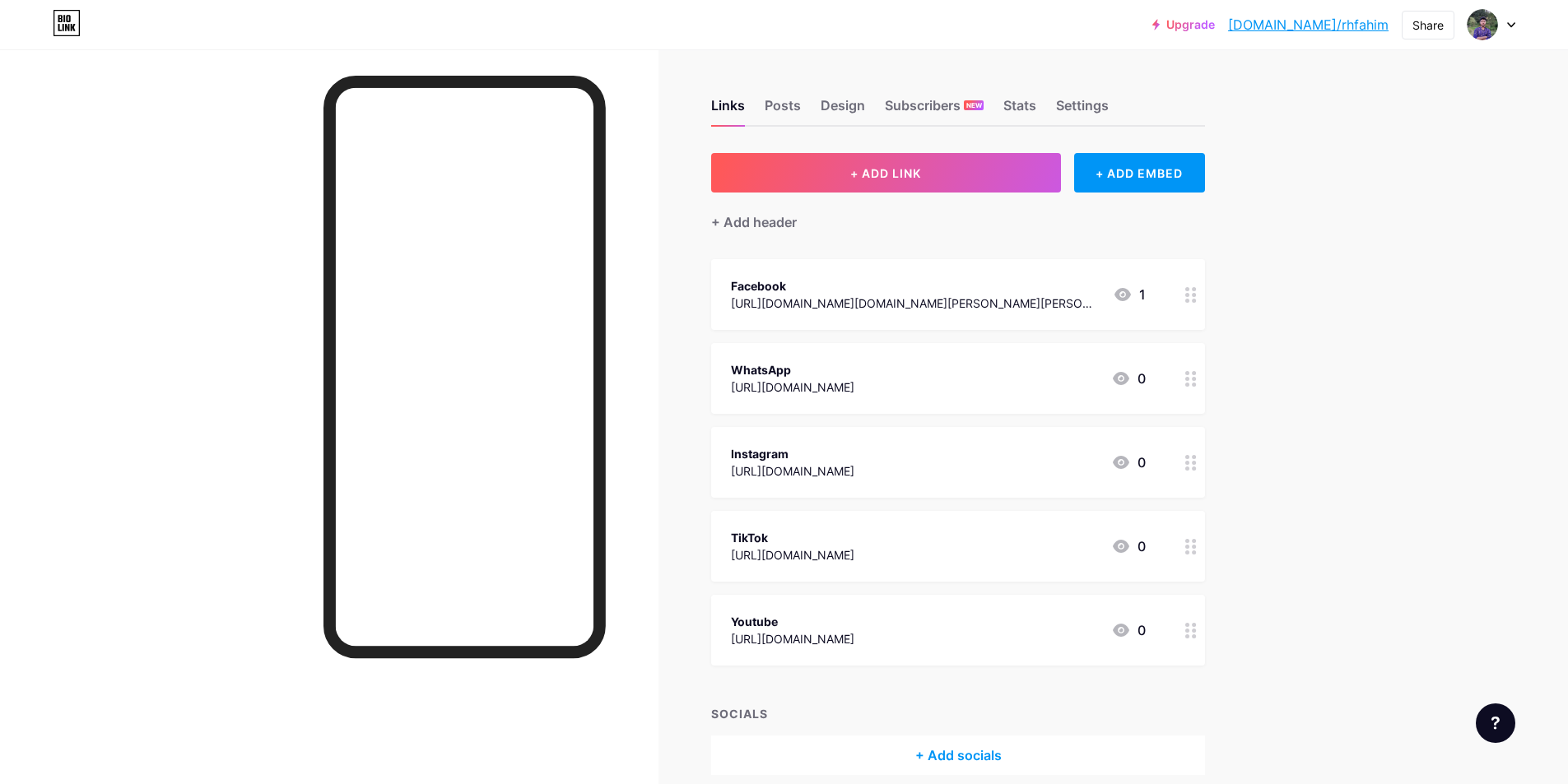
click at [890, 397] on div "WhatsApp https://wa.me/01619907975 0" at bounding box center [958, 378] width 494 height 70
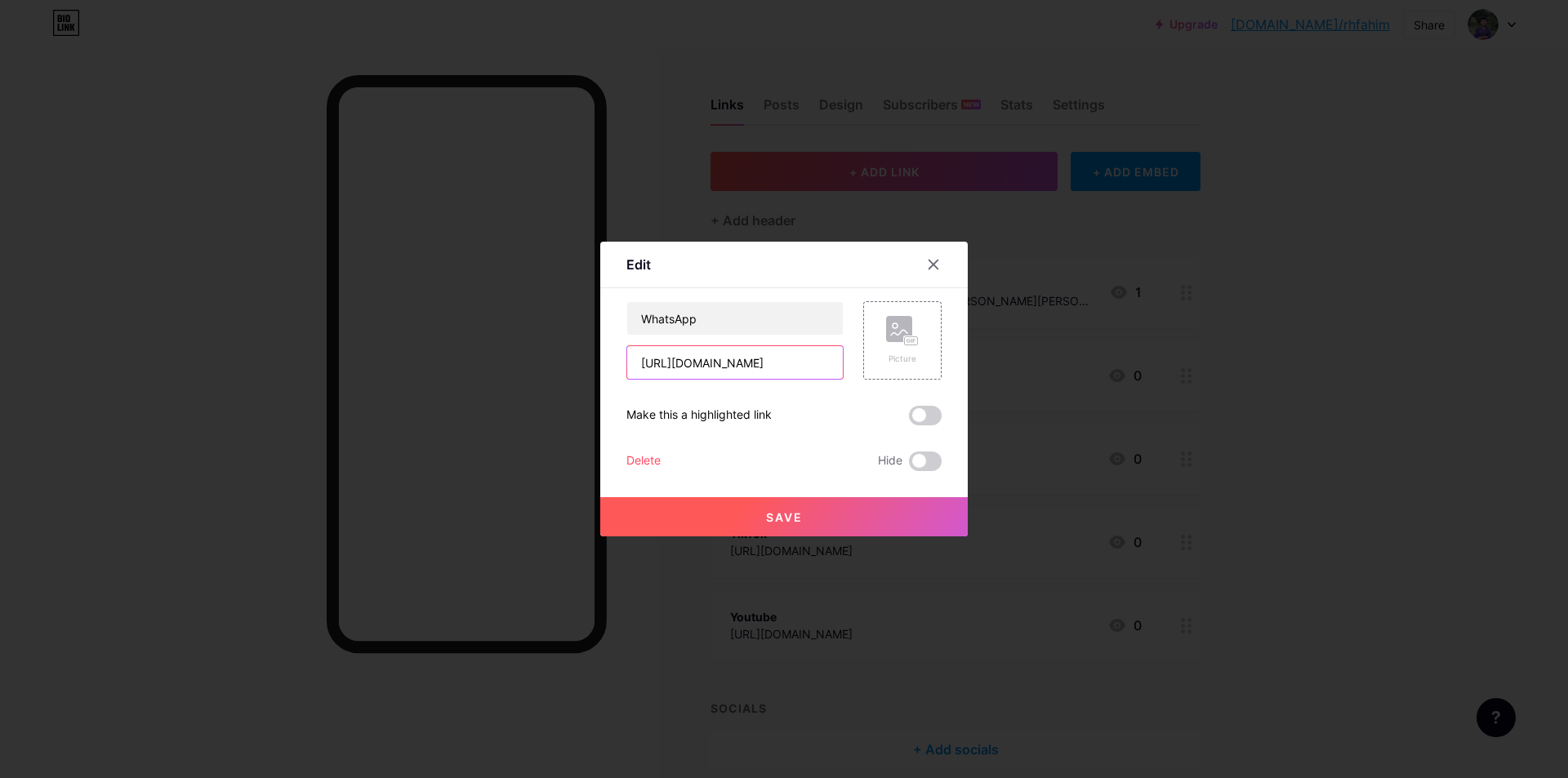
drag, startPoint x: 799, startPoint y: 365, endPoint x: 594, endPoint y: 366, distance: 205.0
click at [600, 366] on div "Edit Content YouTube Play YouTube video without leaving your page. ADD Vimeo Pl…" at bounding box center [784, 389] width 367 height 295
click at [927, 266] on icon at bounding box center [933, 264] width 13 height 13
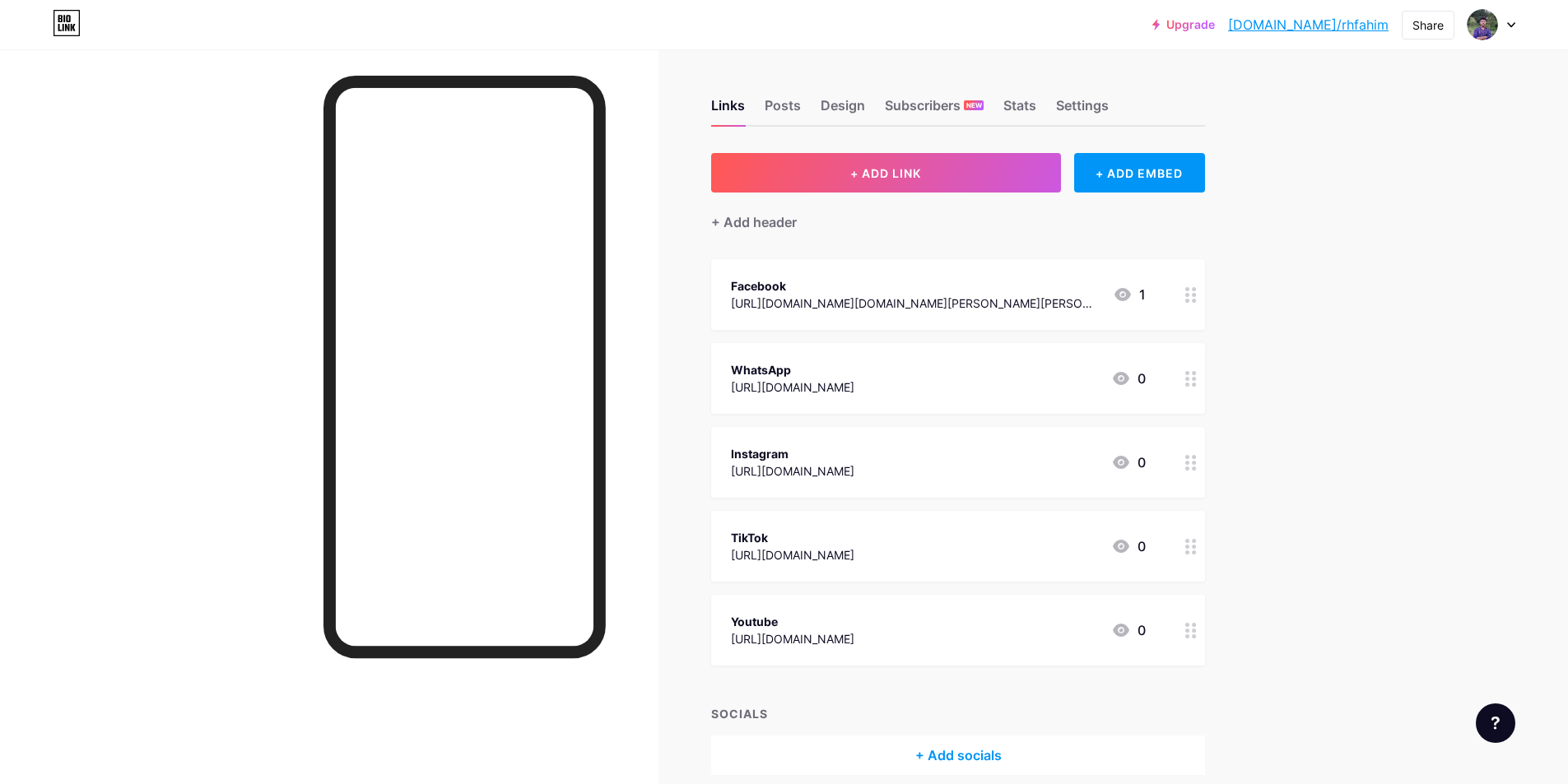
click at [1215, 29] on link "Upgrade" at bounding box center [1184, 24] width 63 height 13
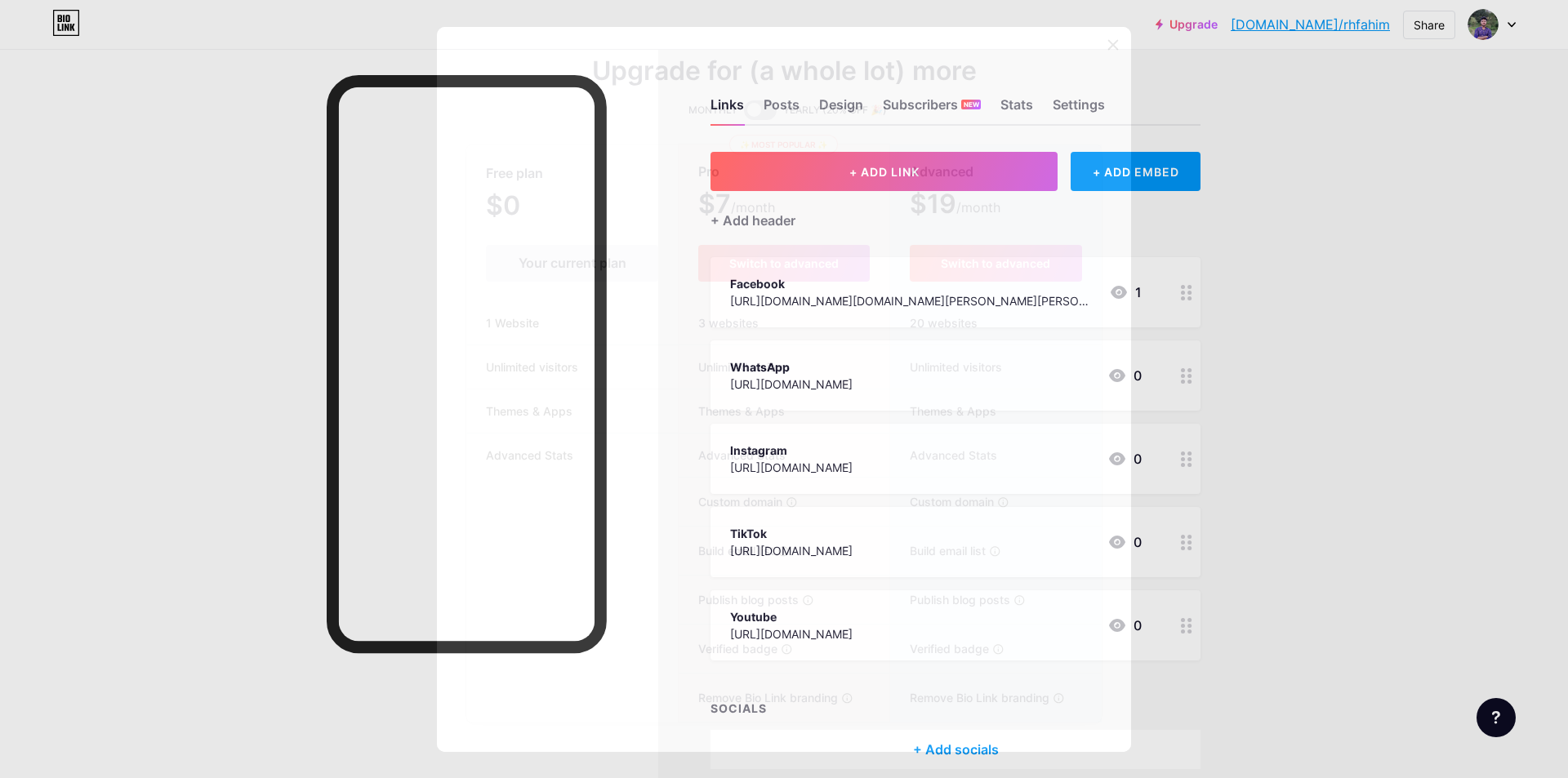
click at [751, 115] on span at bounding box center [760, 110] width 33 height 20
click at [744, 115] on input "checkbox" at bounding box center [744, 115] width 0 height 0
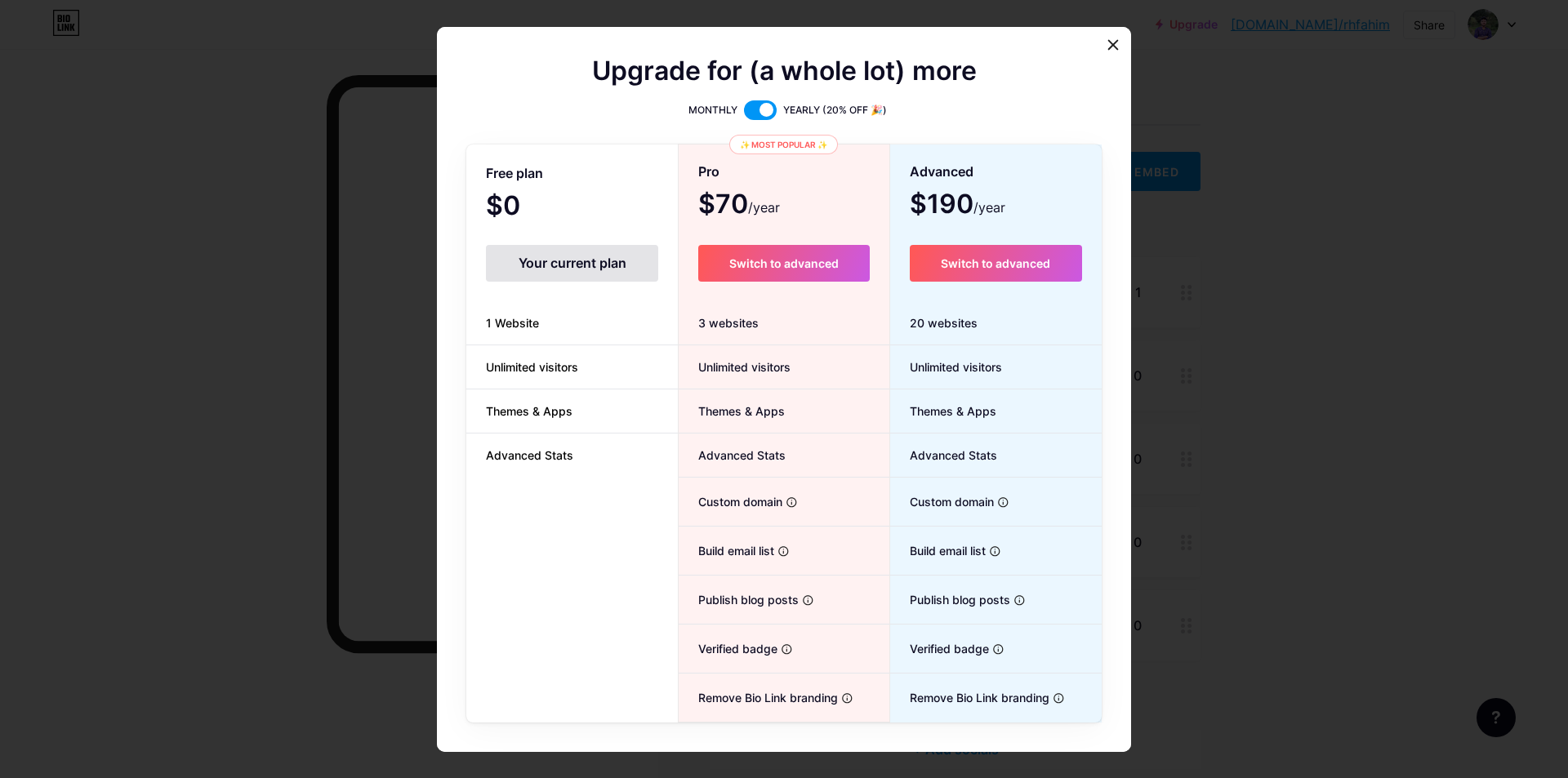
click at [577, 276] on div "Your current plan" at bounding box center [572, 263] width 172 height 37
click at [581, 274] on div "Your current plan" at bounding box center [572, 263] width 172 height 37
click at [573, 339] on li "1 Website" at bounding box center [572, 323] width 211 height 44
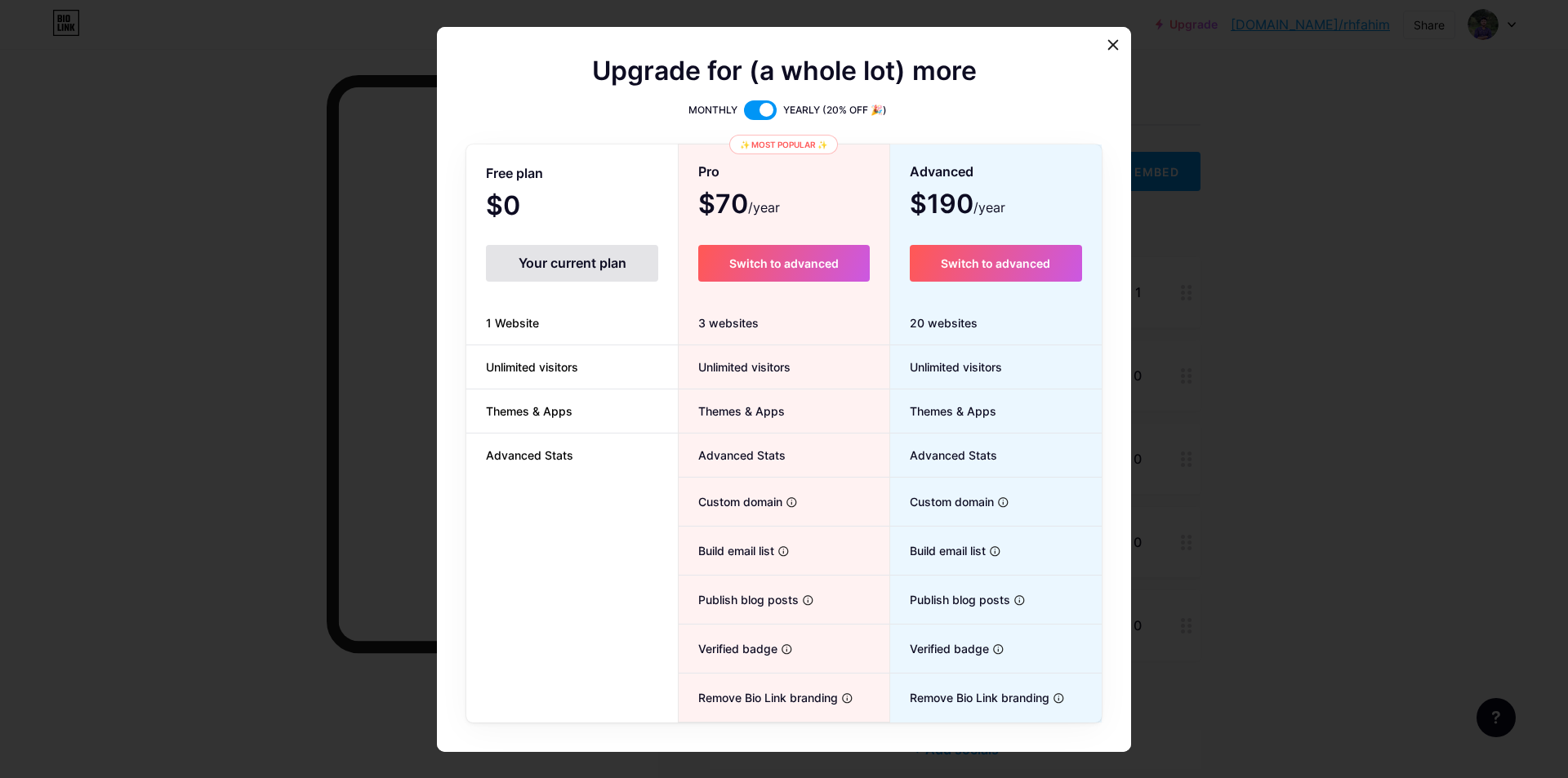
click at [1090, 48] on div "Upgrade for (a whole lot) more MONTHLY YEARLY (20% OFF 🎉) Free plan $0 /year Yo…" at bounding box center [784, 389] width 694 height 725
click at [1107, 45] on icon at bounding box center [1113, 45] width 13 height 13
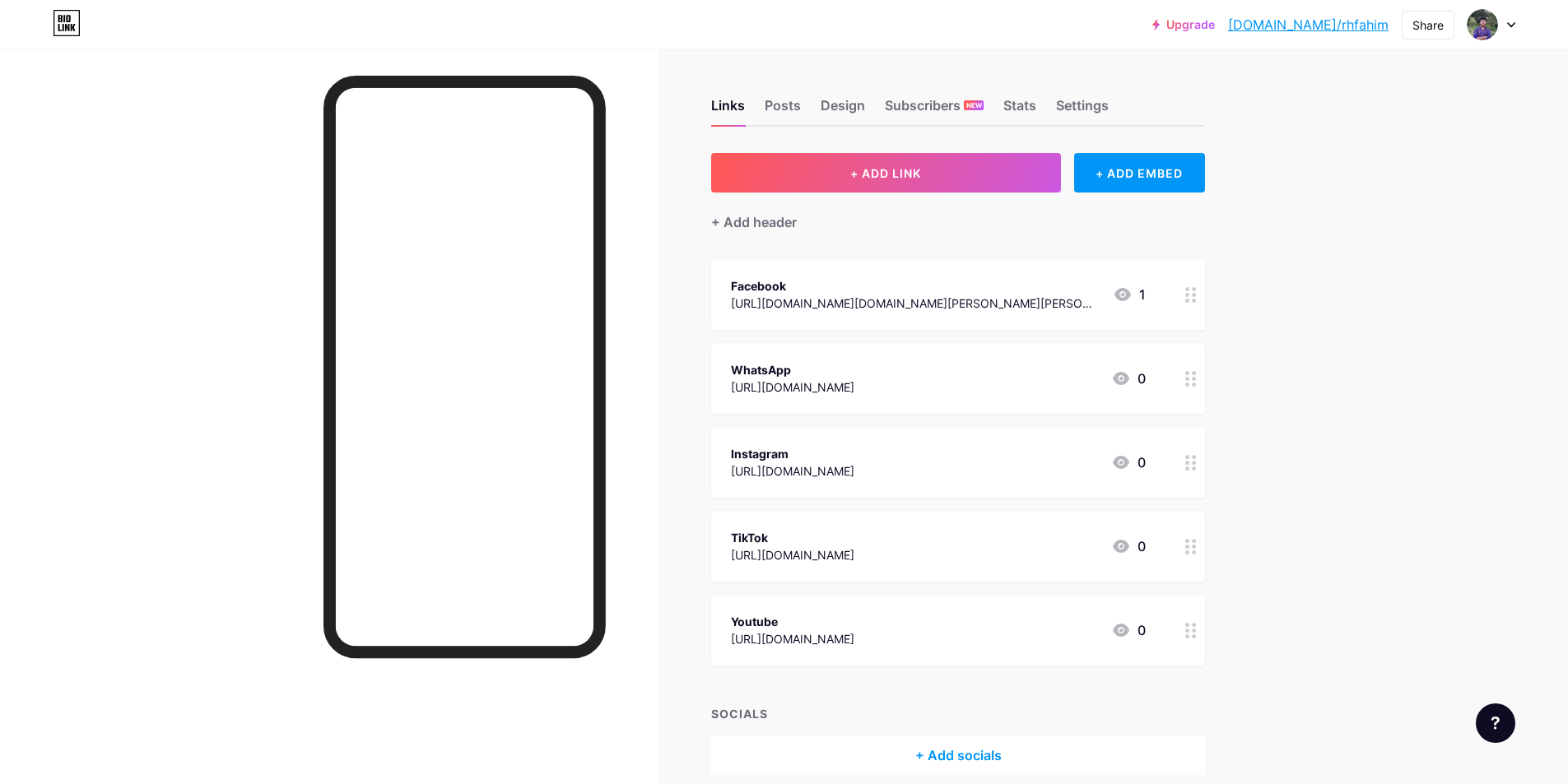
click at [1320, 25] on link "[DOMAIN_NAME]/rhfahim" at bounding box center [1308, 24] width 161 height 20
click at [1508, 26] on icon at bounding box center [1511, 25] width 8 height 6
click at [1401, 203] on link "Account settings" at bounding box center [1413, 187] width 204 height 44
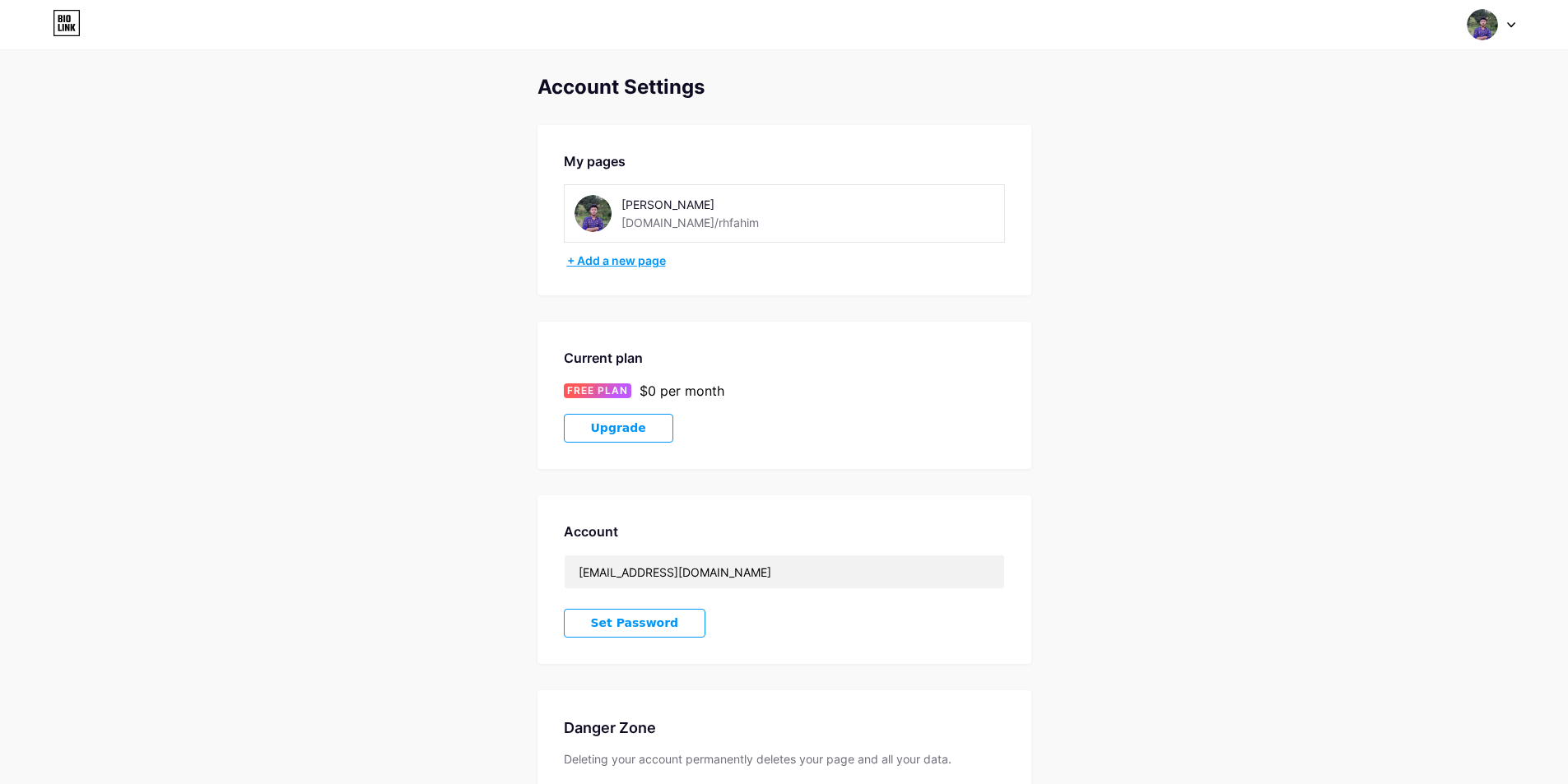
click at [596, 265] on div "+ Add a new page" at bounding box center [786, 260] width 438 height 16
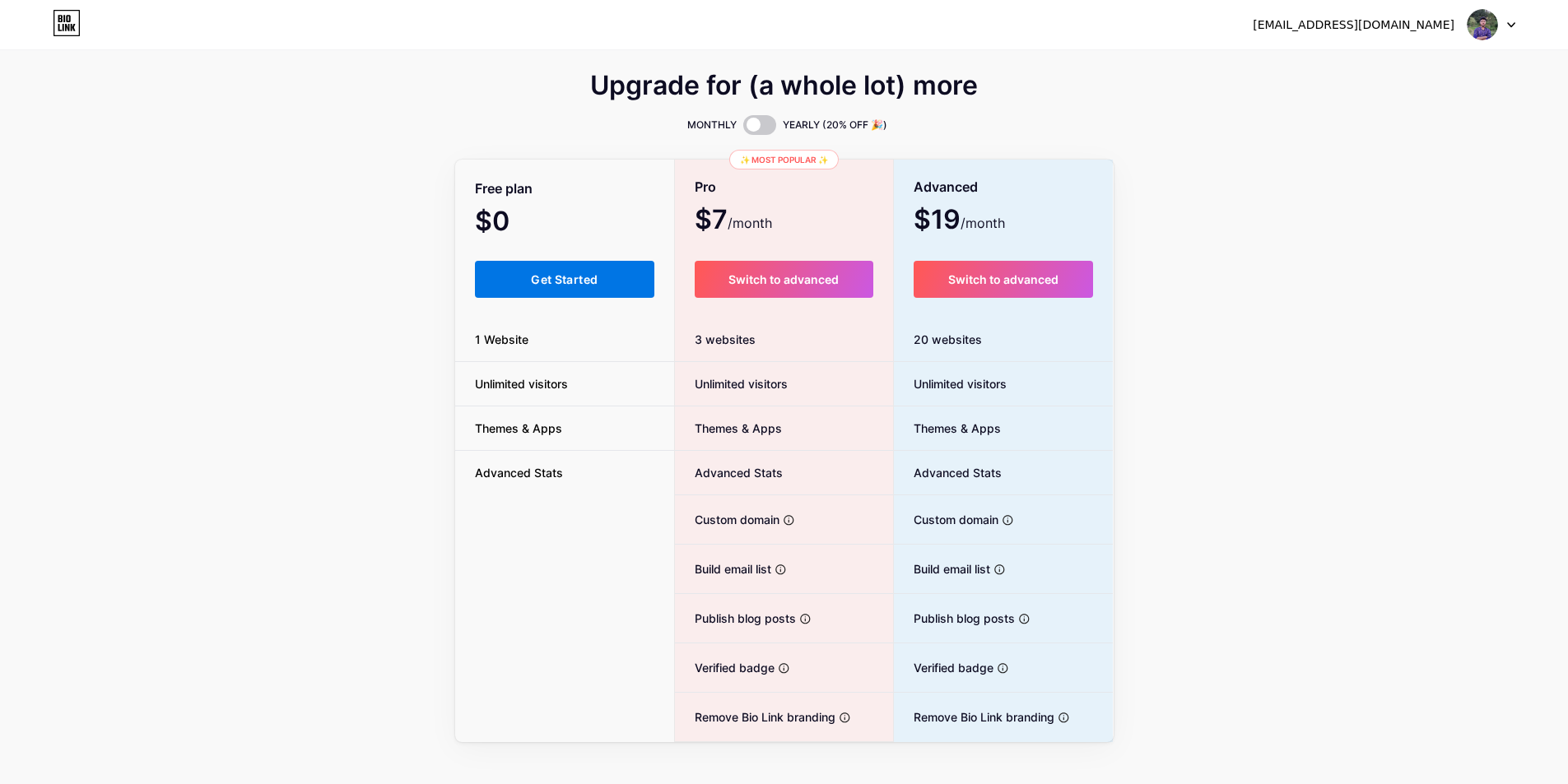
click at [572, 285] on span "Get Started" at bounding box center [564, 280] width 67 height 14
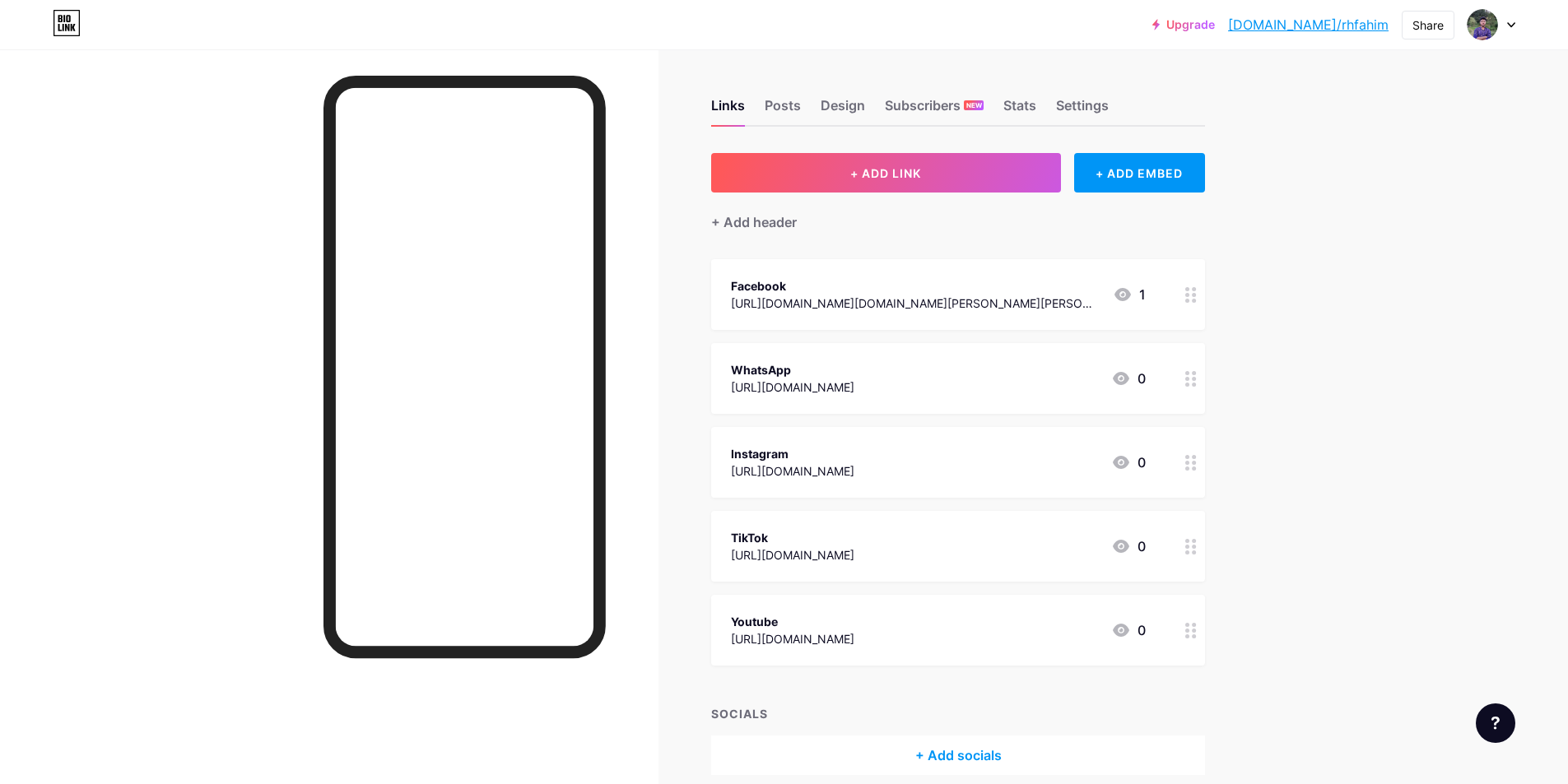
click at [1502, 33] on div at bounding box center [1492, 24] width 48 height 30
click at [1399, 144] on div "+ Add a new page" at bounding box center [1414, 142] width 184 height 16
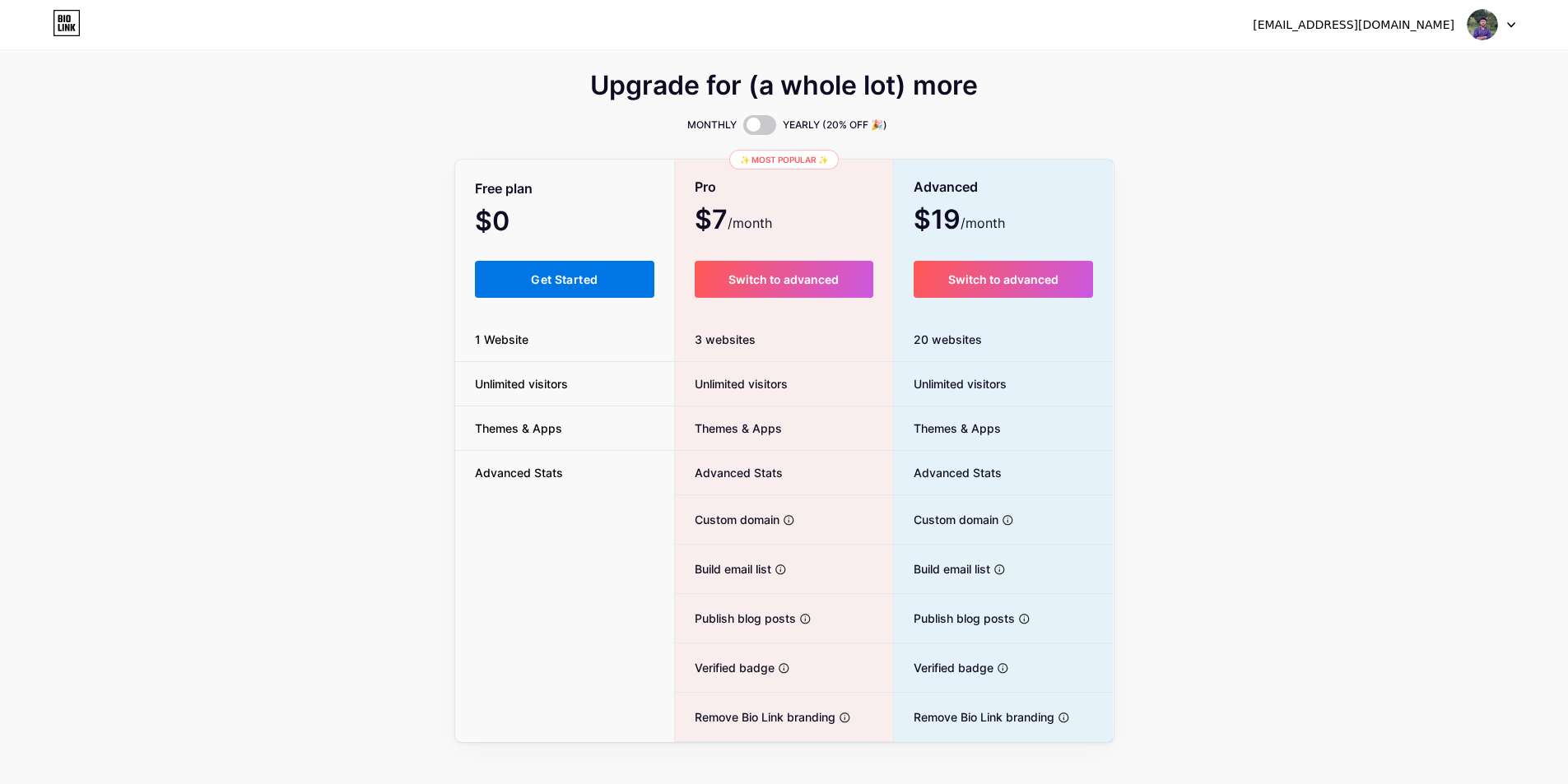
click at [551, 276] on span "Get Started" at bounding box center [564, 280] width 67 height 14
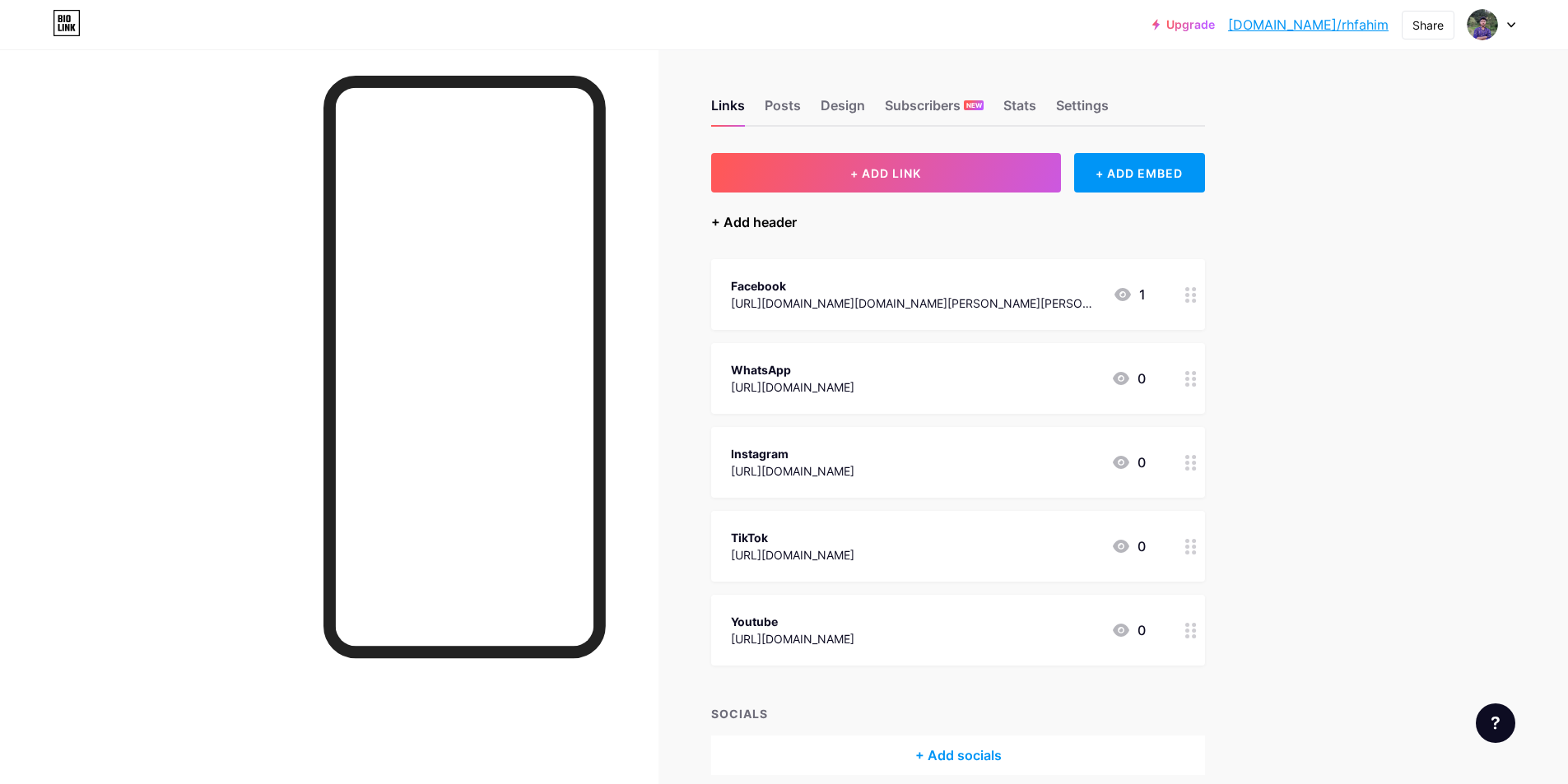
click at [738, 227] on div "+ Add header" at bounding box center [754, 221] width 86 height 20
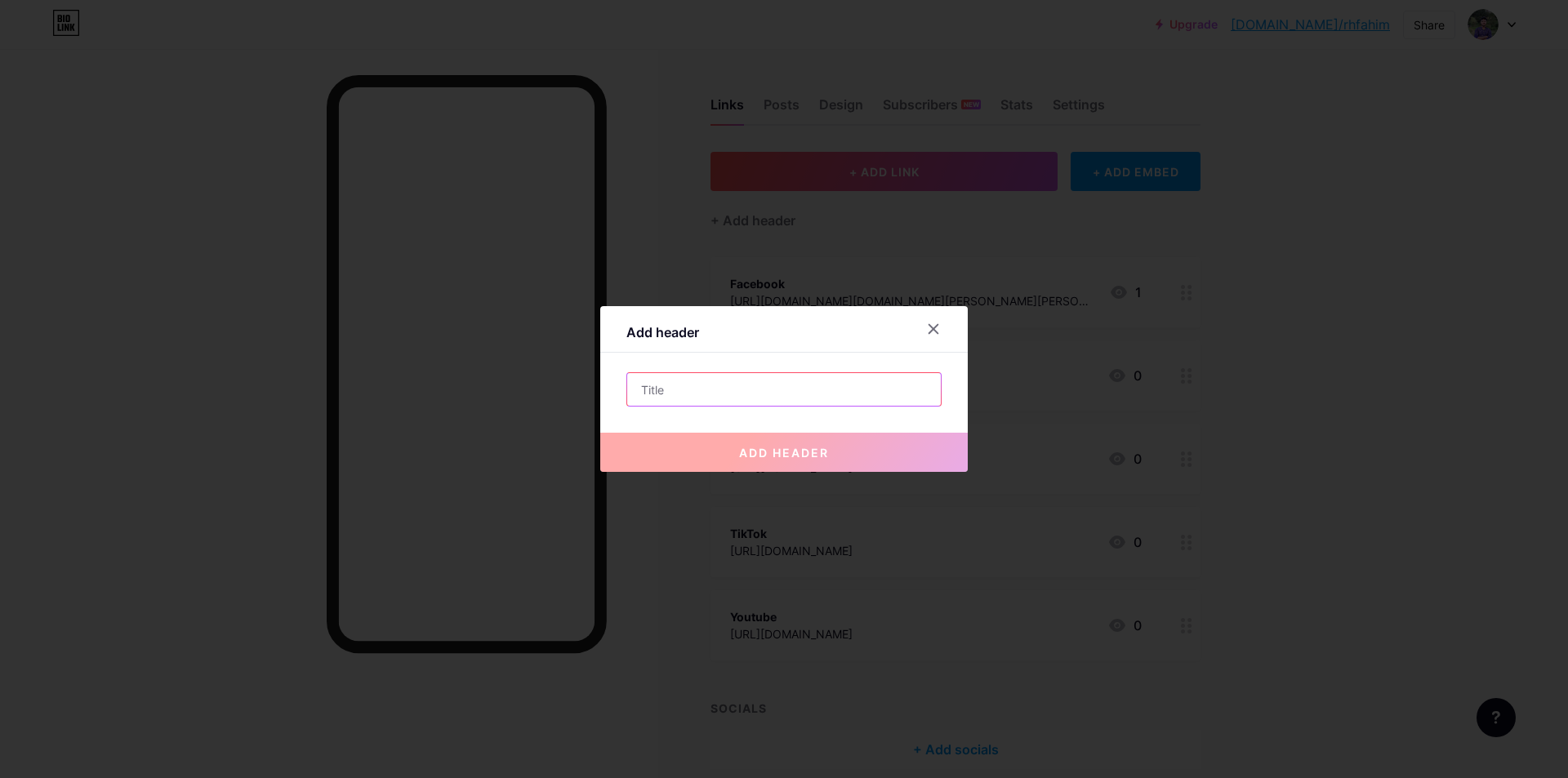
click at [678, 401] on input "text" at bounding box center [784, 389] width 314 height 33
click at [656, 387] on input "text" at bounding box center [784, 389] width 314 height 33
click at [940, 322] on div at bounding box center [934, 329] width 29 height 29
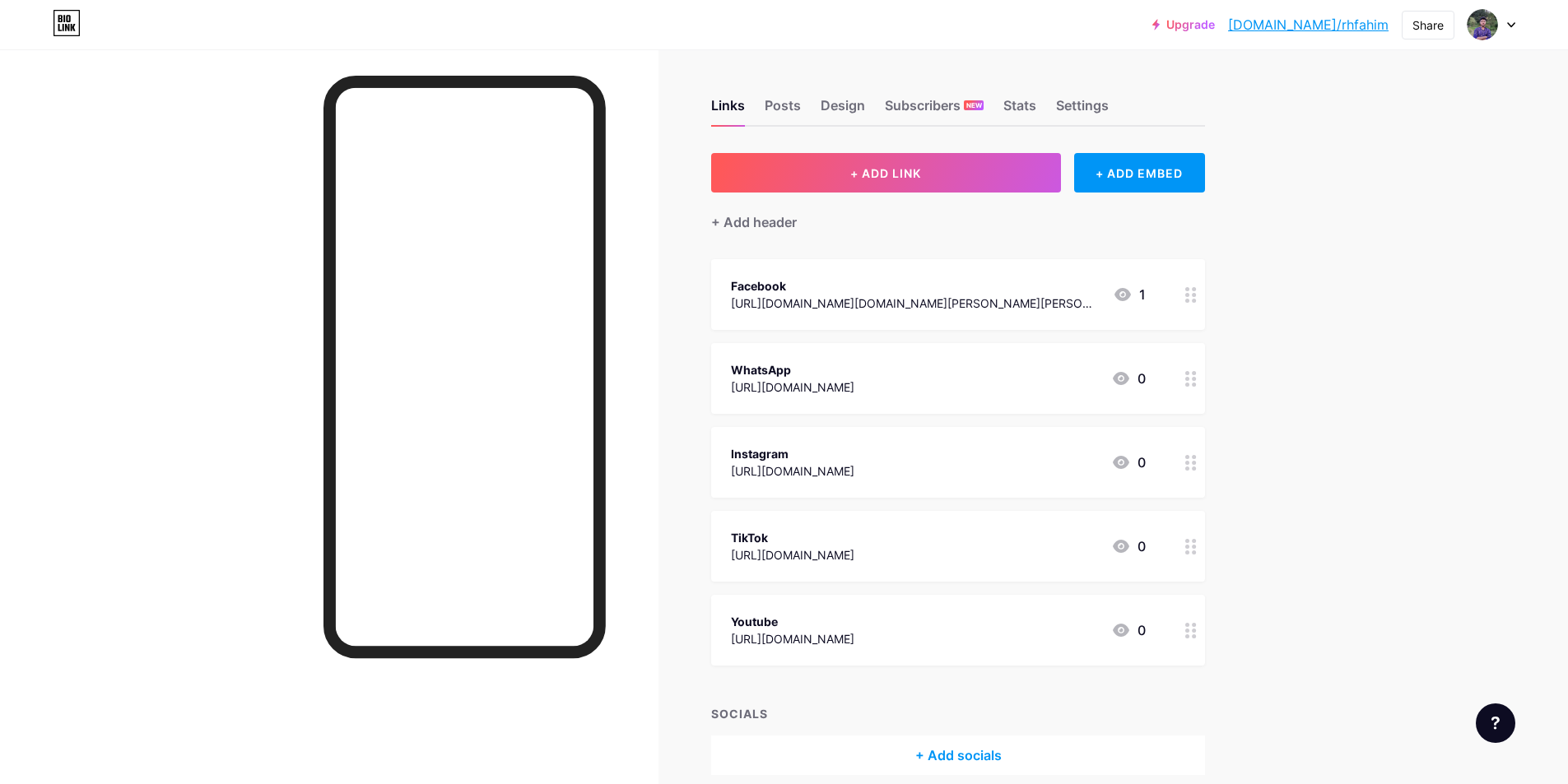
click at [1508, 30] on div at bounding box center [1492, 24] width 48 height 30
click at [1394, 243] on li "Logout" at bounding box center [1413, 231] width 204 height 44
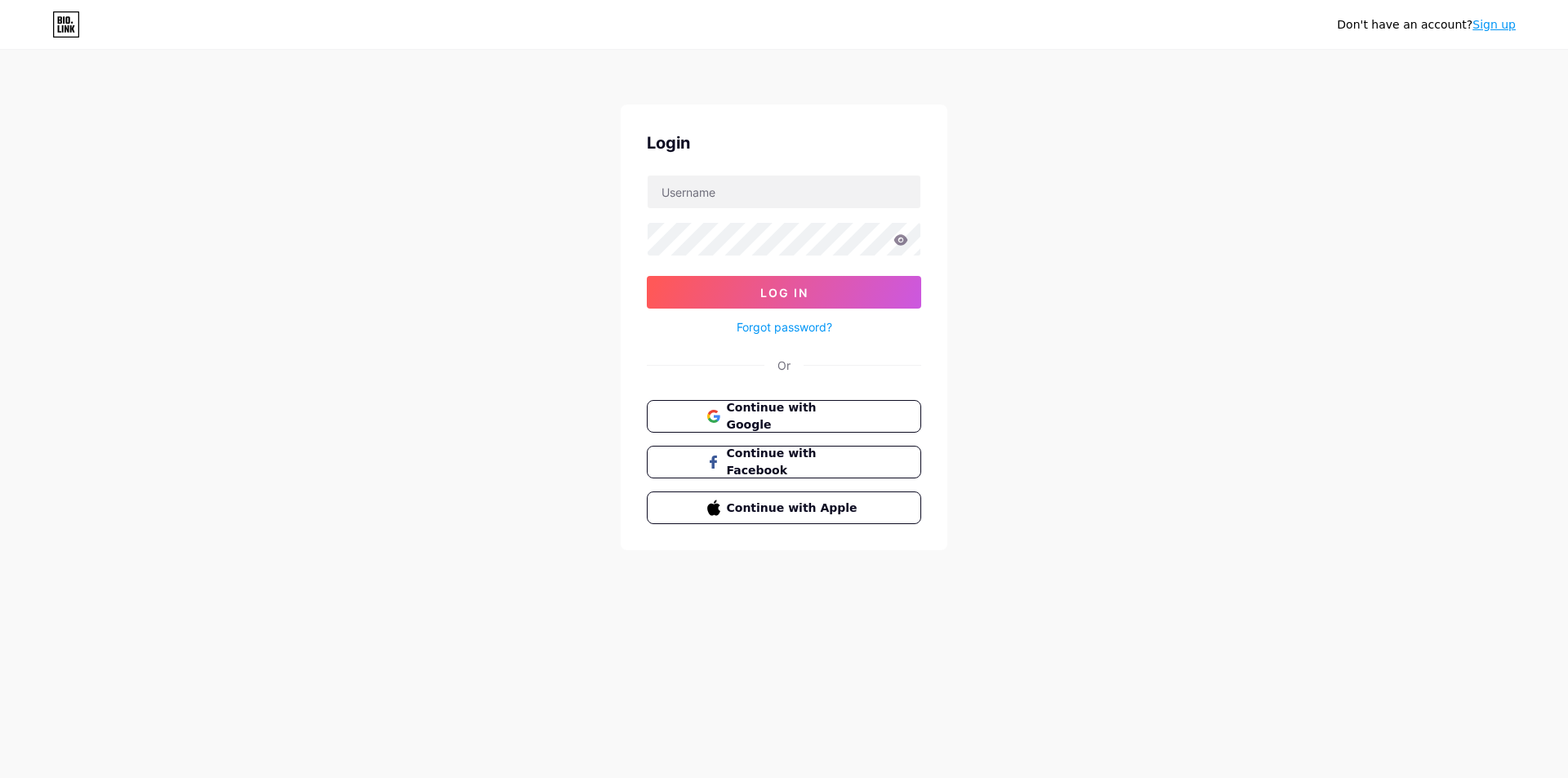
click at [67, 19] on icon at bounding box center [67, 20] width 4 height 8
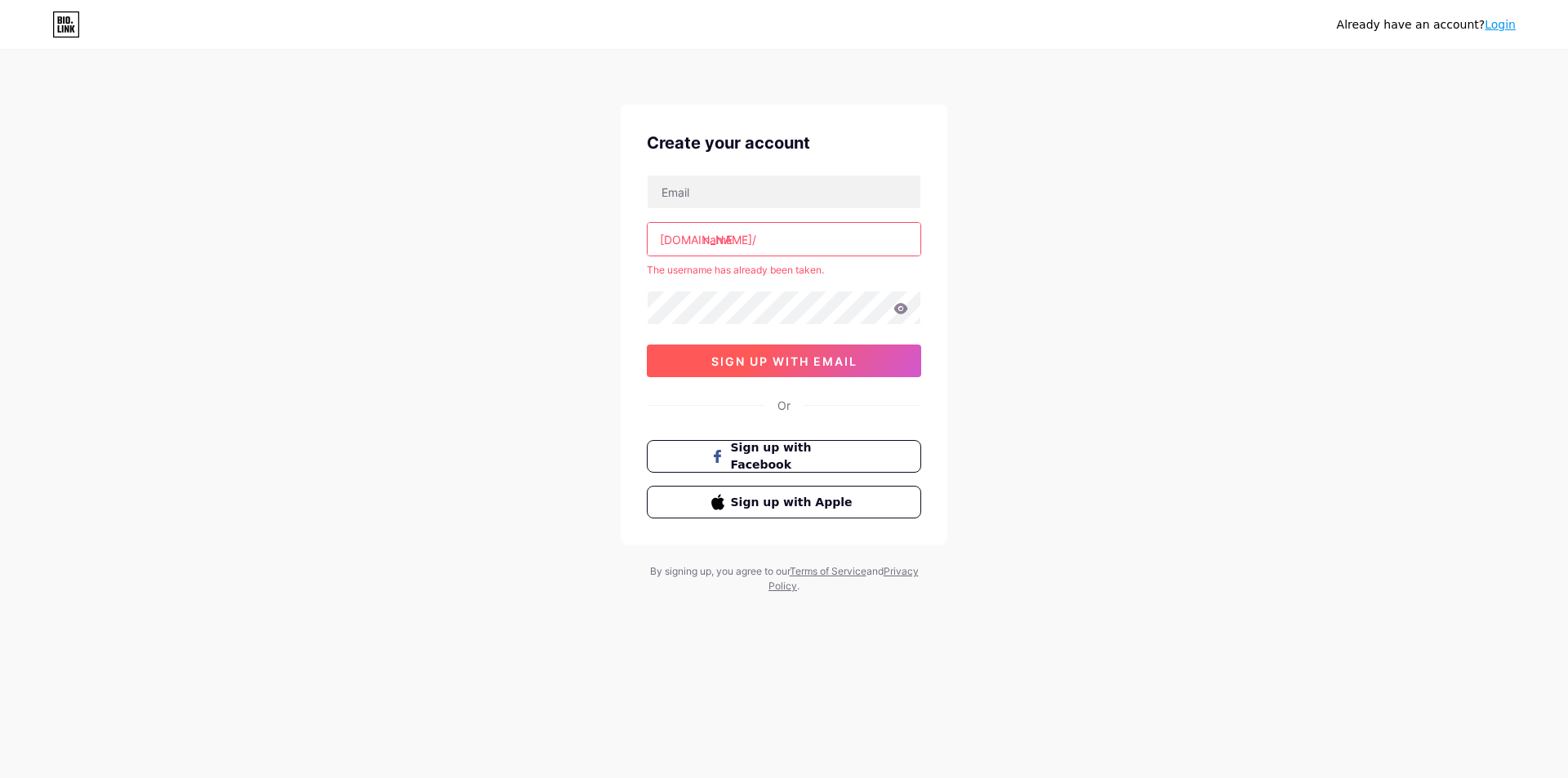
click at [780, 366] on span "sign up with email" at bounding box center [784, 361] width 147 height 14
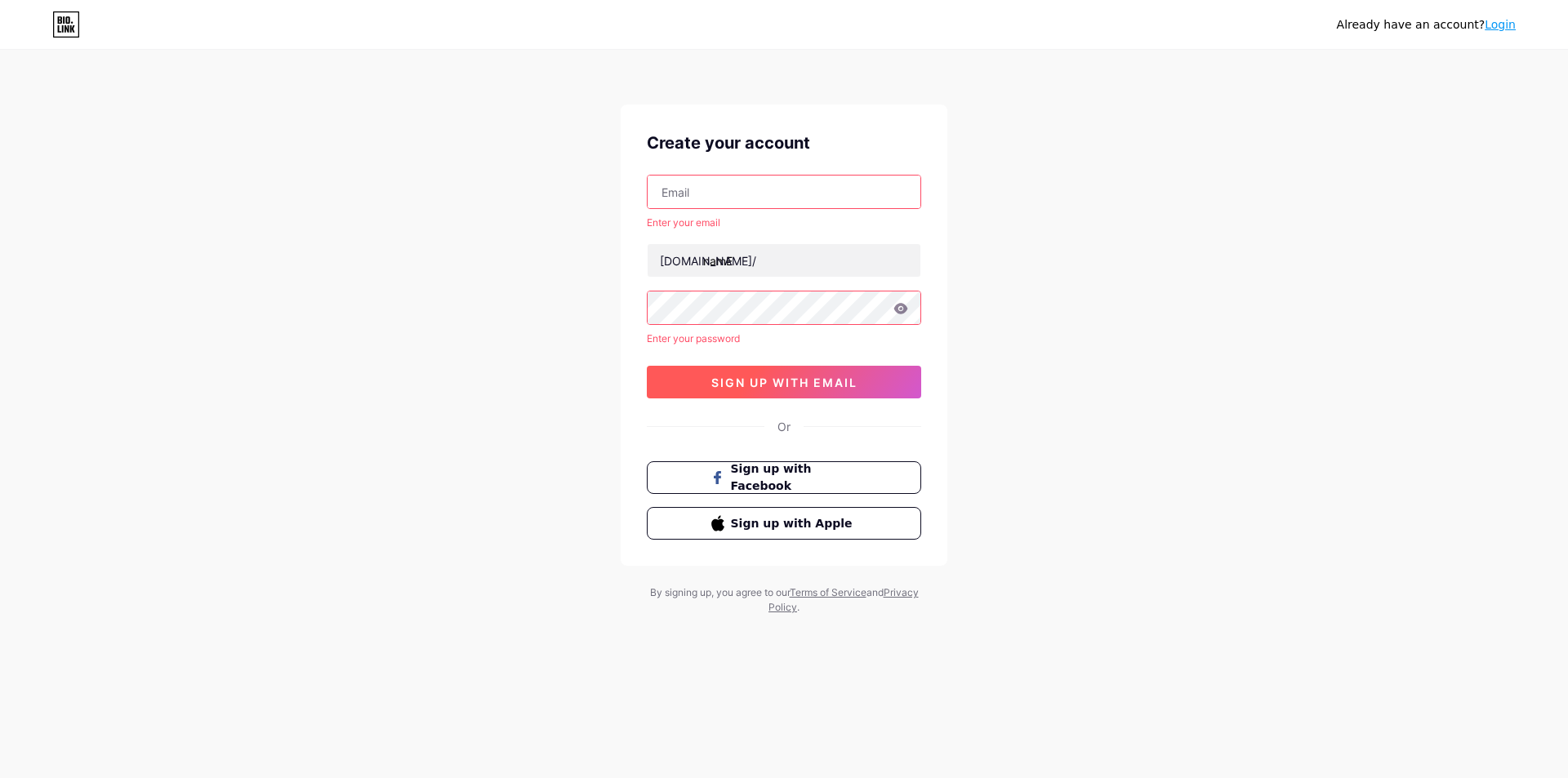
click at [780, 366] on button "sign up with email" at bounding box center [784, 383] width 274 height 33
click at [985, 332] on div "Already have an account? Login Create your account Enter your email bio.link/ n…" at bounding box center [784, 333] width 1568 height 667
drag, startPoint x: 961, startPoint y: 438, endPoint x: 959, endPoint y: 445, distance: 7.3
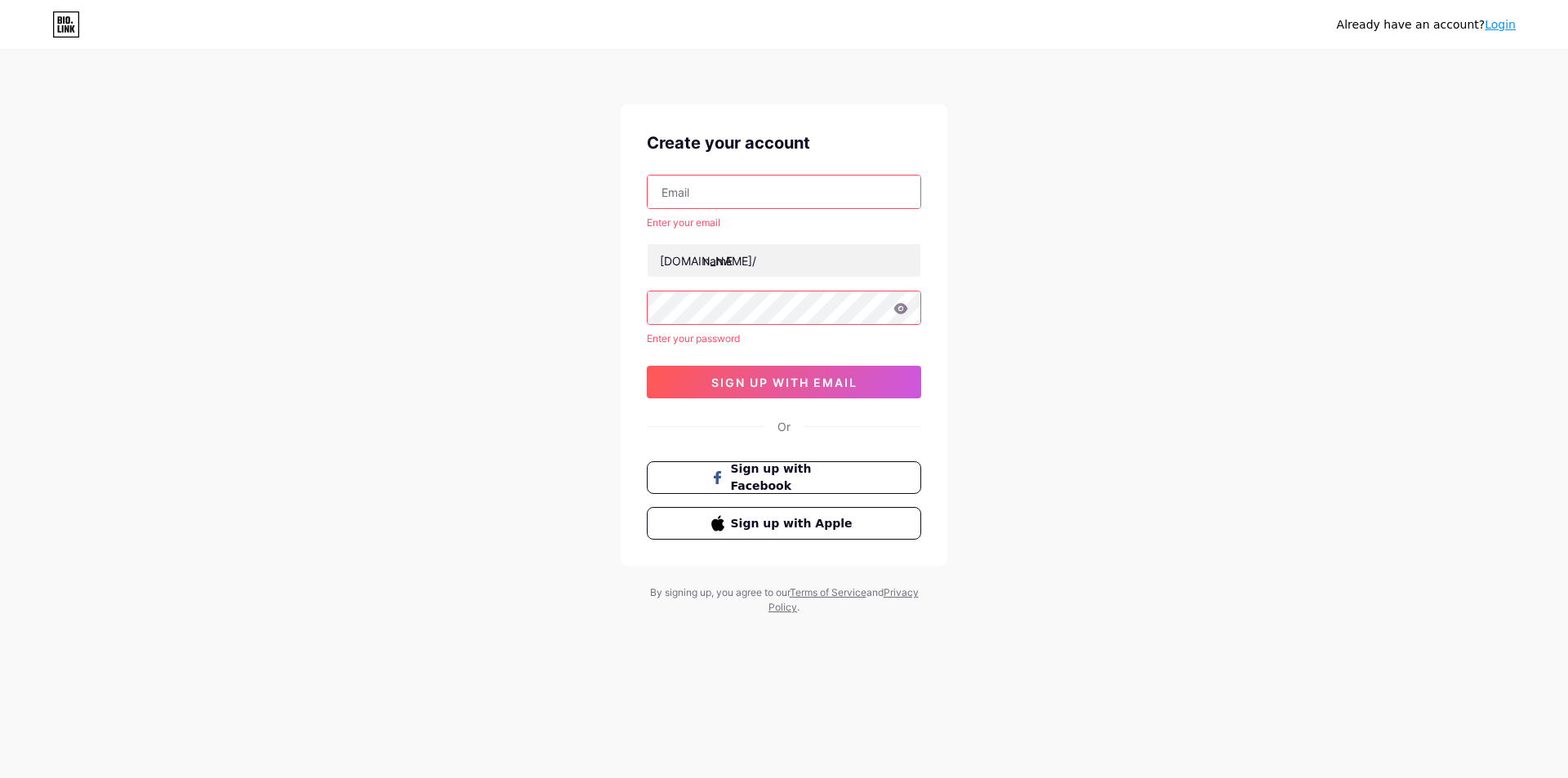
click at [961, 440] on div "Already have an account? Login Create your account Enter your email bio.link/ n…" at bounding box center [784, 333] width 1568 height 667
click at [860, 596] on link "Terms of Service" at bounding box center [828, 592] width 77 height 12
